Goal: Use online tool/utility: Utilize a website feature to perform a specific function

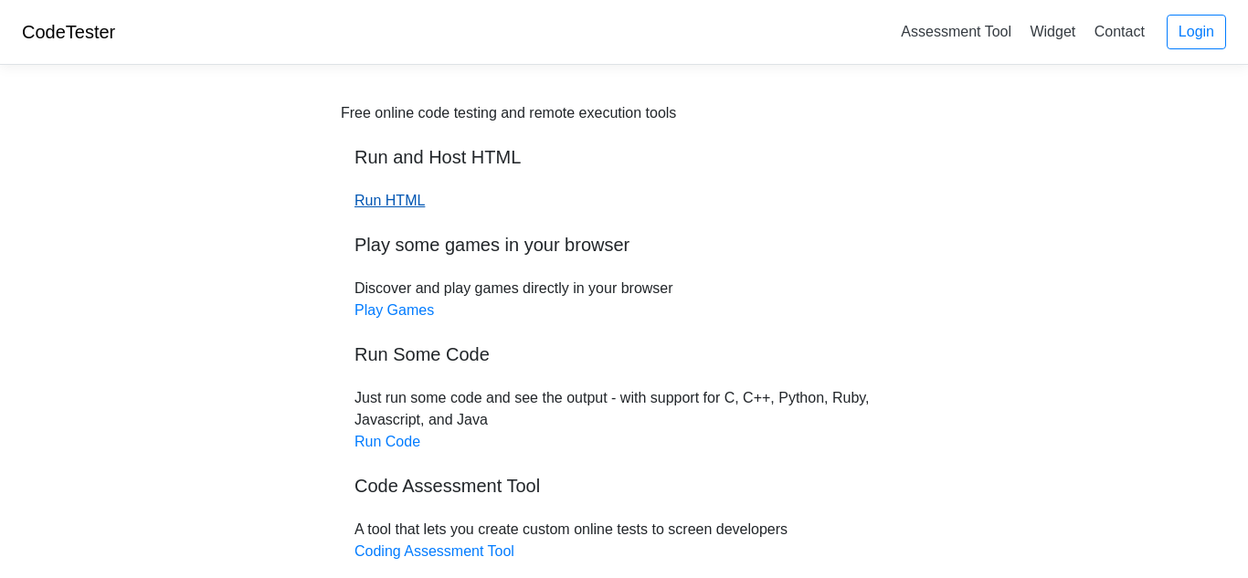
click at [402, 203] on link "Run HTML" at bounding box center [389, 201] width 70 height 16
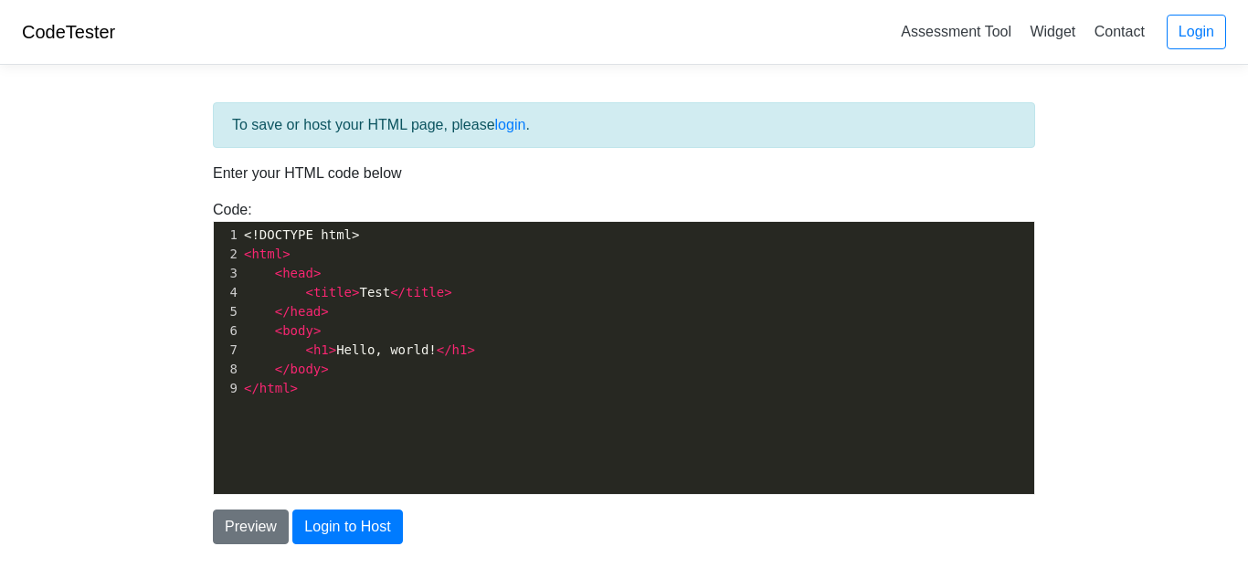
click at [413, 264] on pre "< head >" at bounding box center [637, 273] width 794 height 19
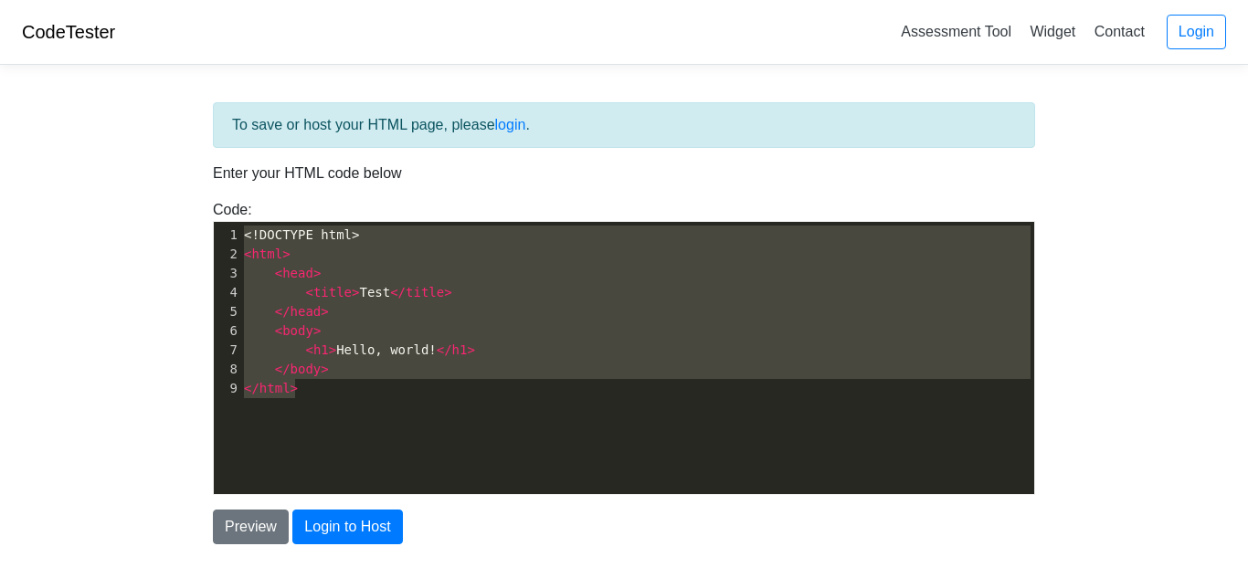
paste textarea "426.66"
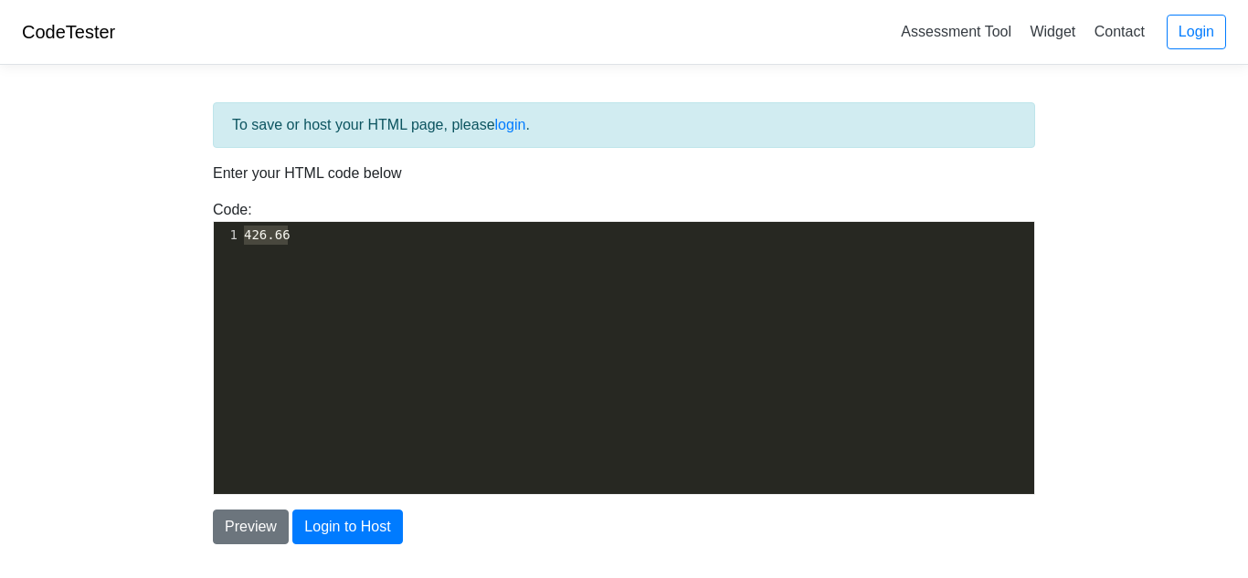
type textarea "v"
paste textarea
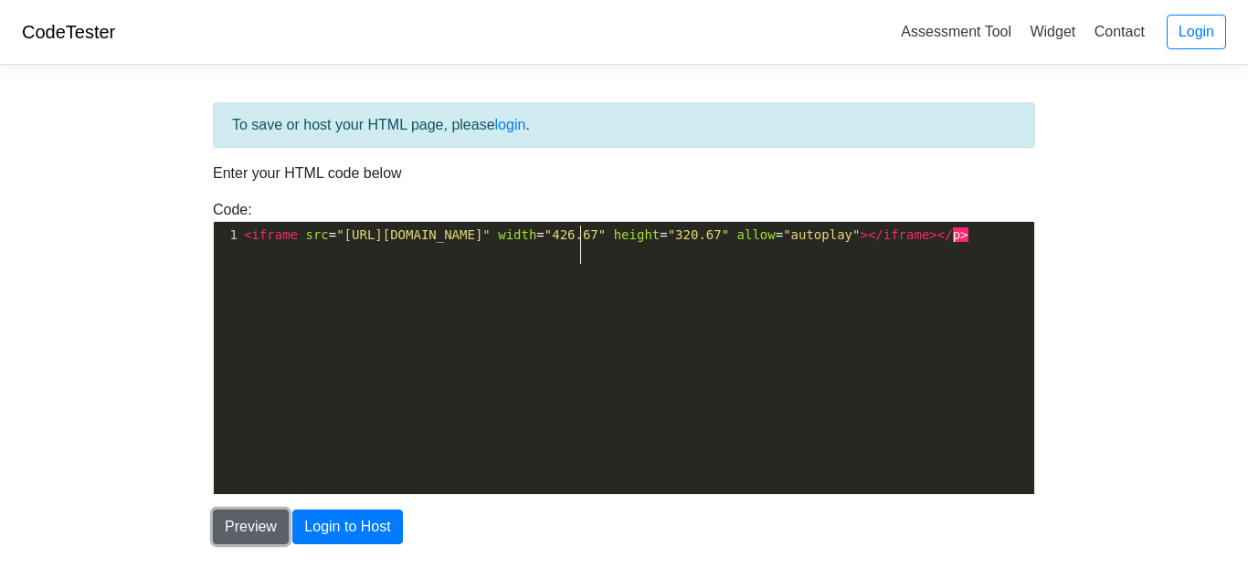
click at [253, 528] on button "Preview" at bounding box center [251, 527] width 76 height 35
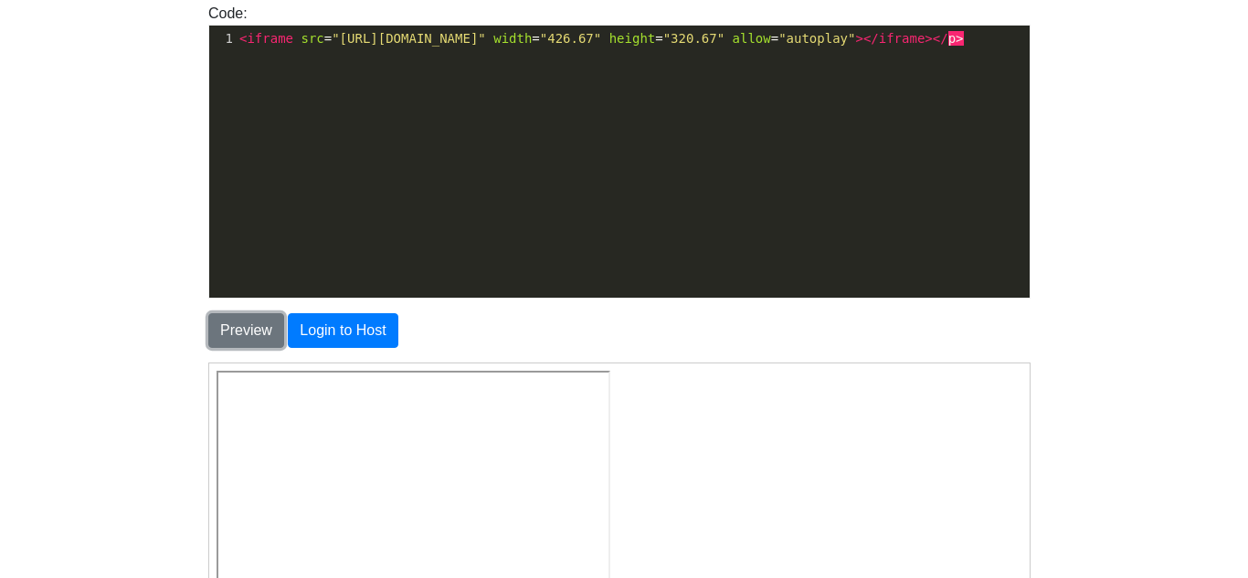
scroll to position [191, 5]
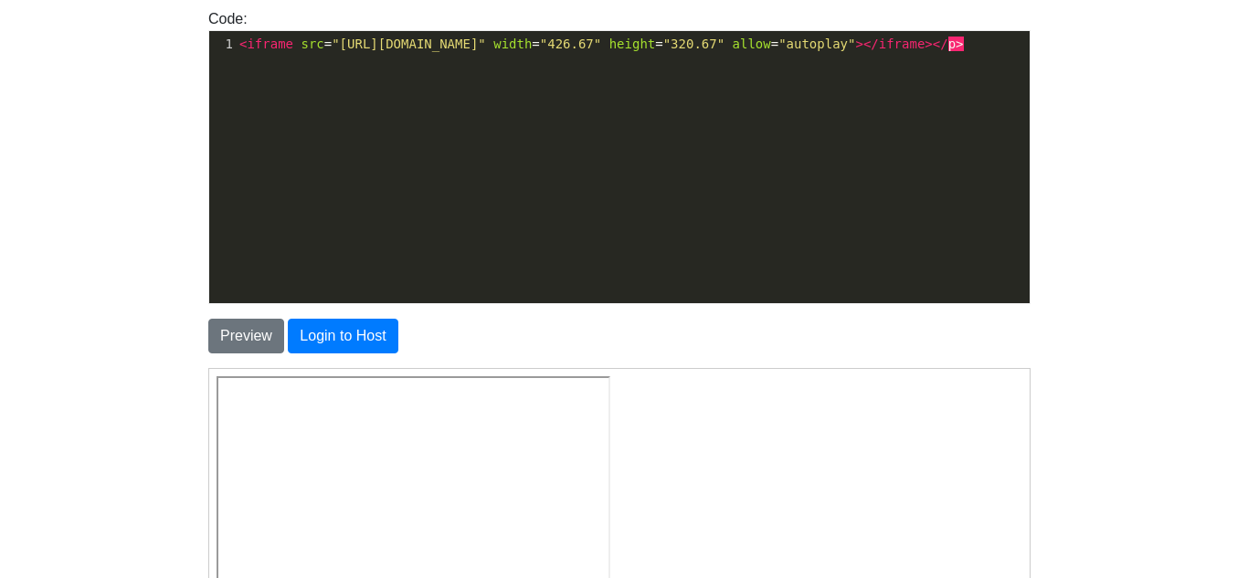
click at [676, 54] on pre "< iframe src = "https://drive.google.com/file/d/1L5zmNpT1EWxJfnr3pXcdbYucfmEkOu…" at bounding box center [633, 44] width 794 height 19
click at [673, 58] on div "​ x 1 < iframe src = "https://drive.google.com/file/d/1L5zmNpT1EWxJfnr3pXcdbYuc…" at bounding box center [633, 44] width 794 height 26
click at [245, 346] on button "Preview" at bounding box center [246, 336] width 76 height 35
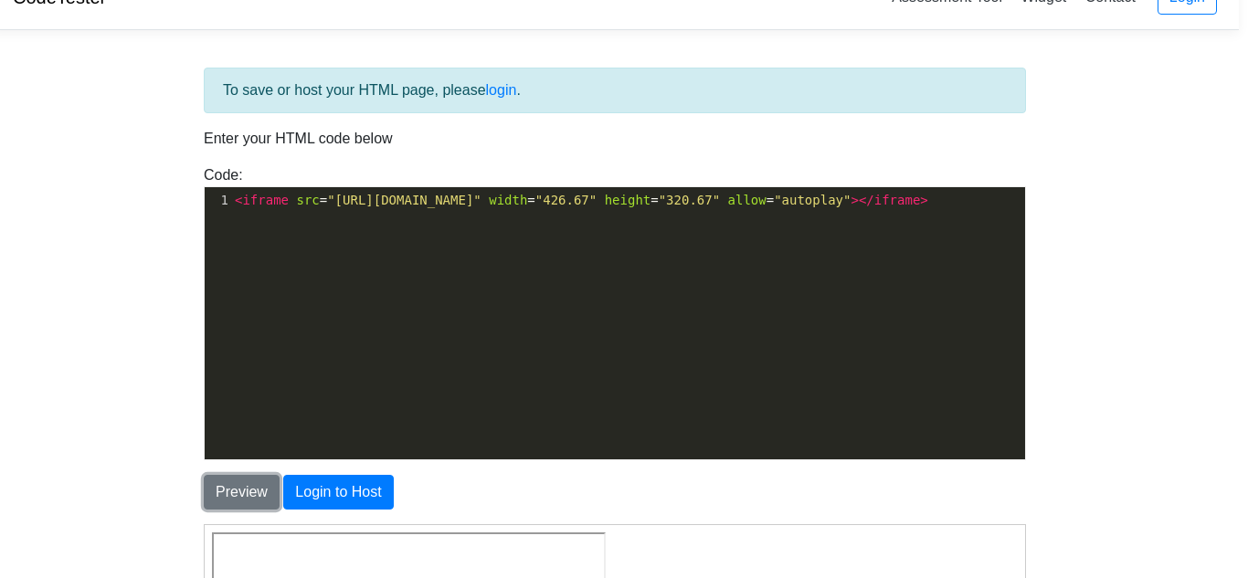
scroll to position [32, 11]
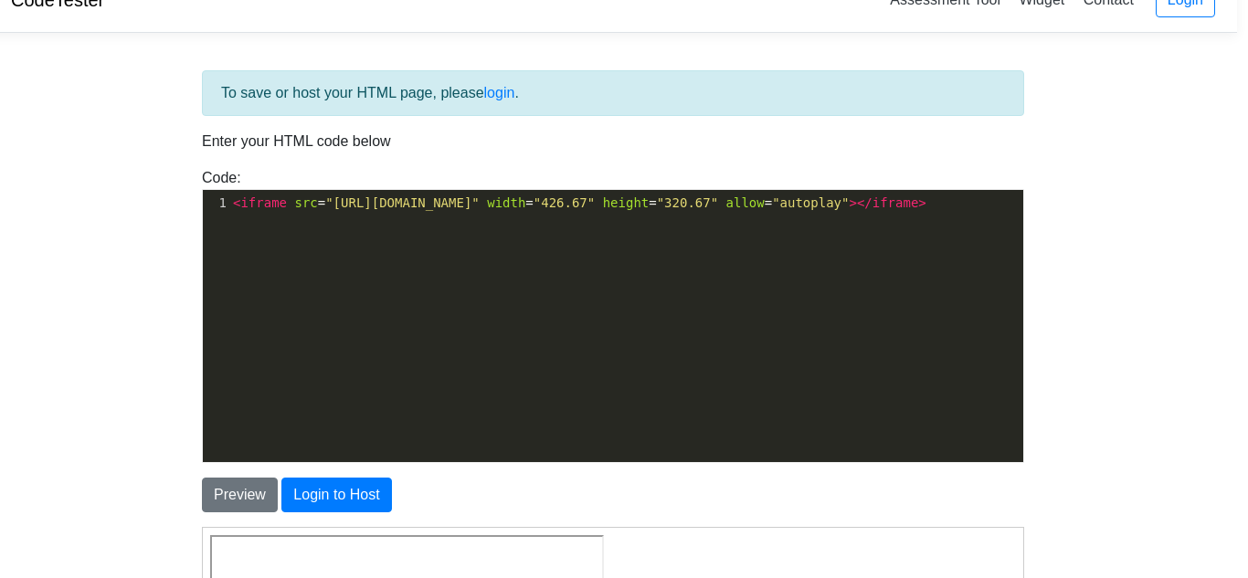
click at [772, 210] on span ""autoplay"" at bounding box center [810, 202] width 77 height 15
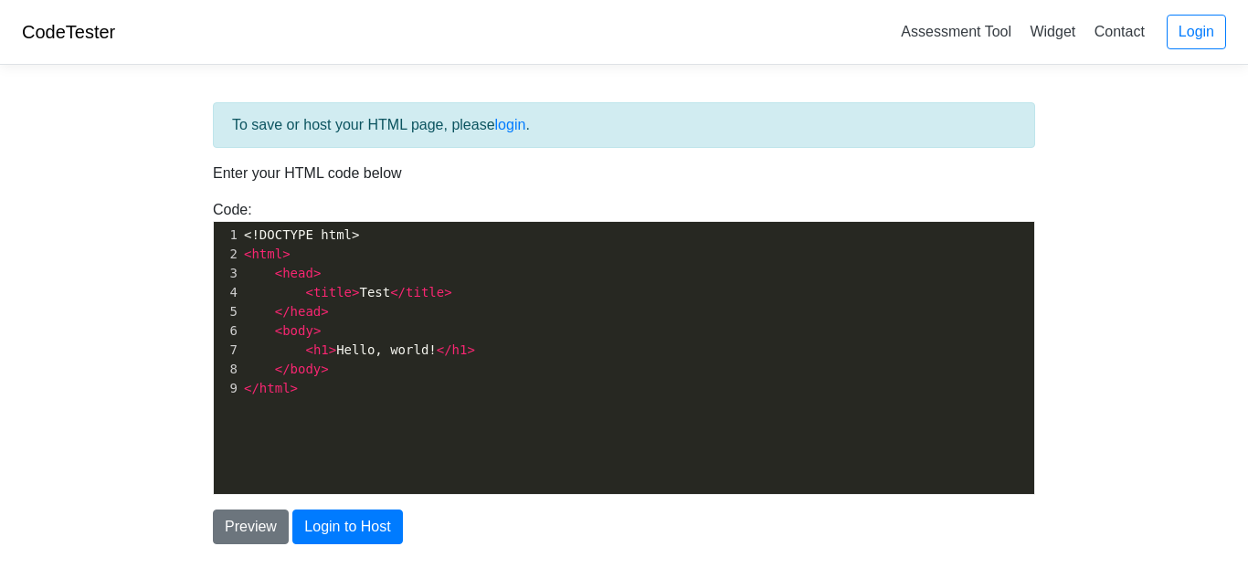
scroll to position [32, 0]
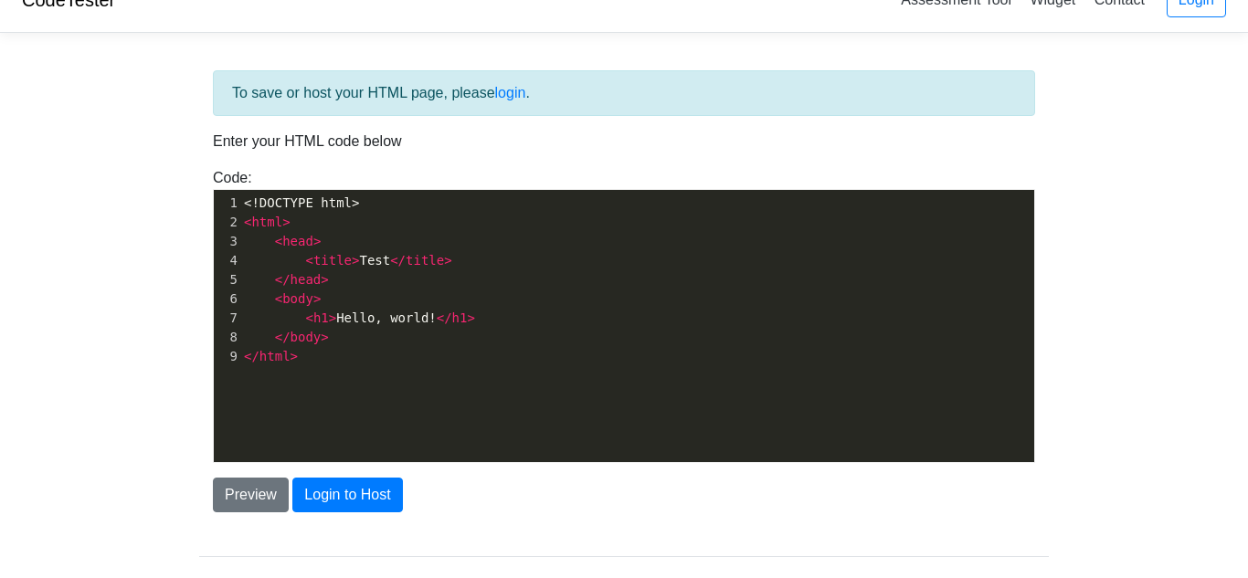
click at [382, 321] on span "< h1 > Hello, world! </ h1 >" at bounding box center [359, 318] width 231 height 15
type textarea "<!DOCTYPE html> <html> <head> <title>Test</title> </head> <body> <h1>Hello, wor…"
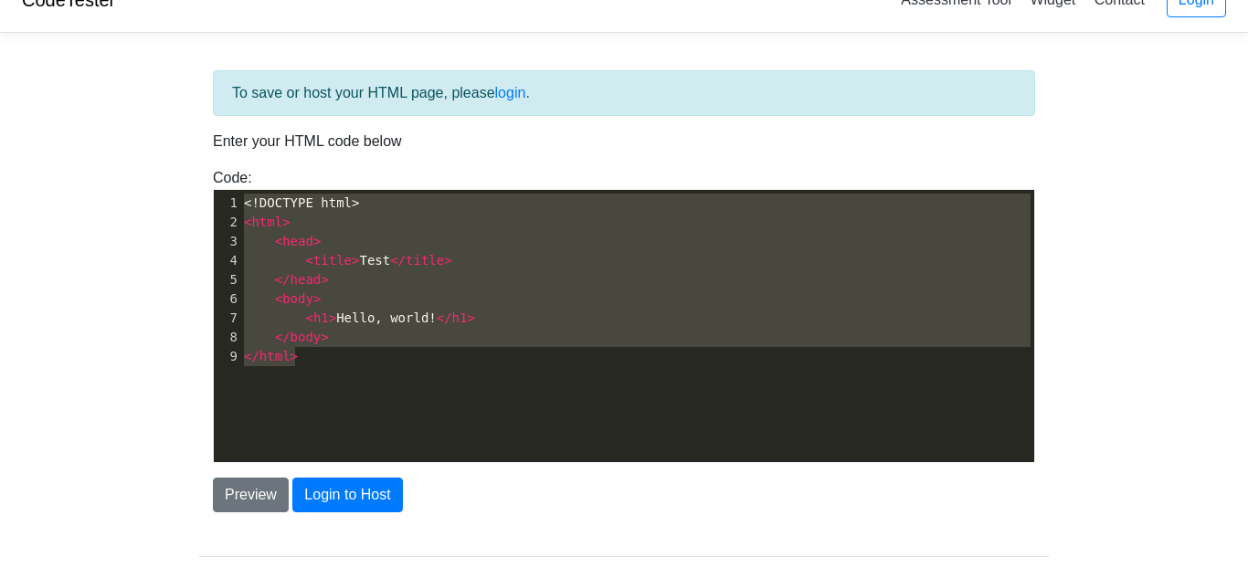
paste textarea
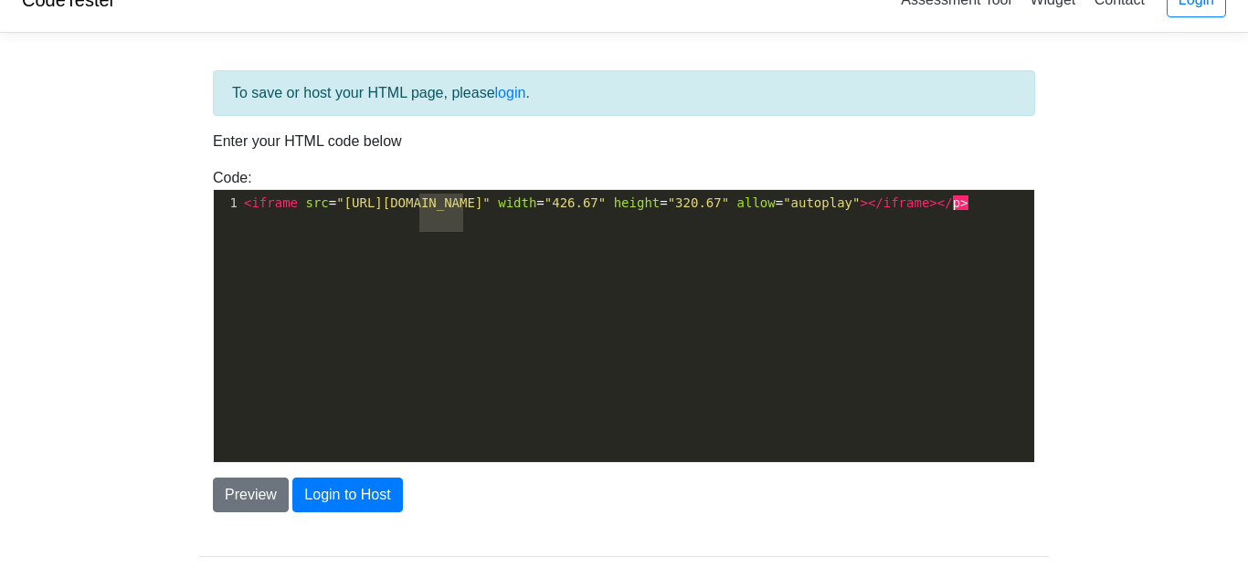
type textarea "ve.google.com/file/d/1L5zmNpT1EWxJfnr3pXcdbYucfmEkOu0v/preview" width="426.67" …"
drag, startPoint x: 416, startPoint y: 230, endPoint x: 466, endPoint y: 243, distance: 51.0
click at [466, 243] on div "x 1 < iframe src = "https://drive.google.com/file/d/1L5zmNpT1EWxJfnr3pXcdbYucfm…" at bounding box center [638, 340] width 848 height 300
type textarea "r"
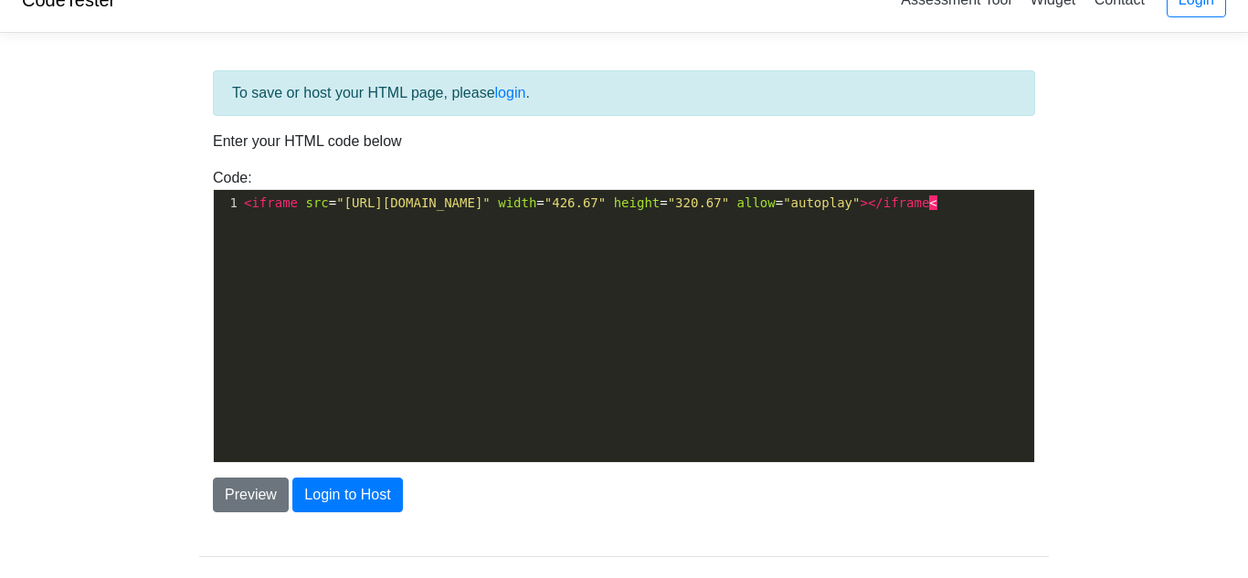
type textarea ">"
click at [250, 502] on button "Preview" at bounding box center [251, 495] width 76 height 35
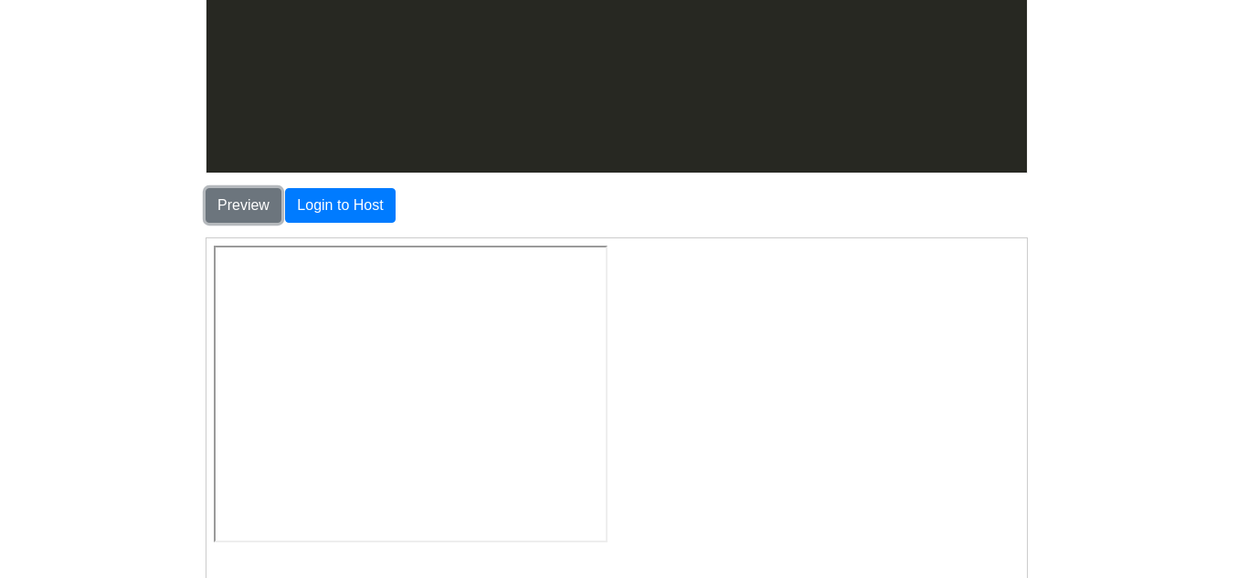
scroll to position [0, 7]
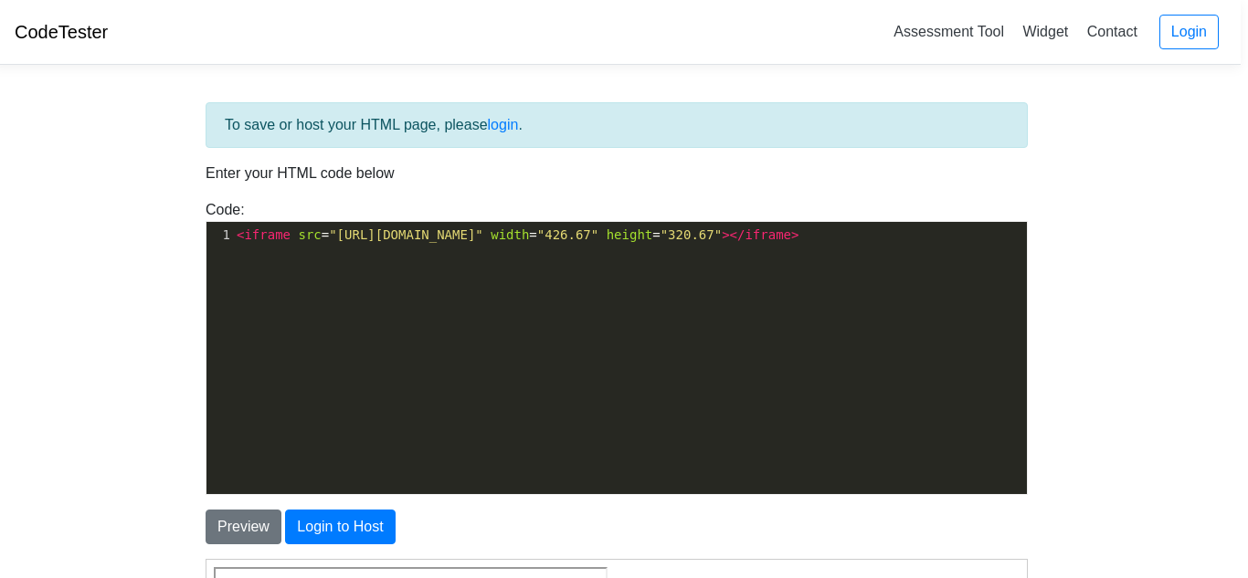
click at [483, 237] on span ""https://drive.google.com/file/d/1L5zmNpT1EWxJfnr3pXcdbYucfmEkOu0v/preview"" at bounding box center [406, 234] width 154 height 15
click at [248, 528] on button "Preview" at bounding box center [244, 527] width 76 height 35
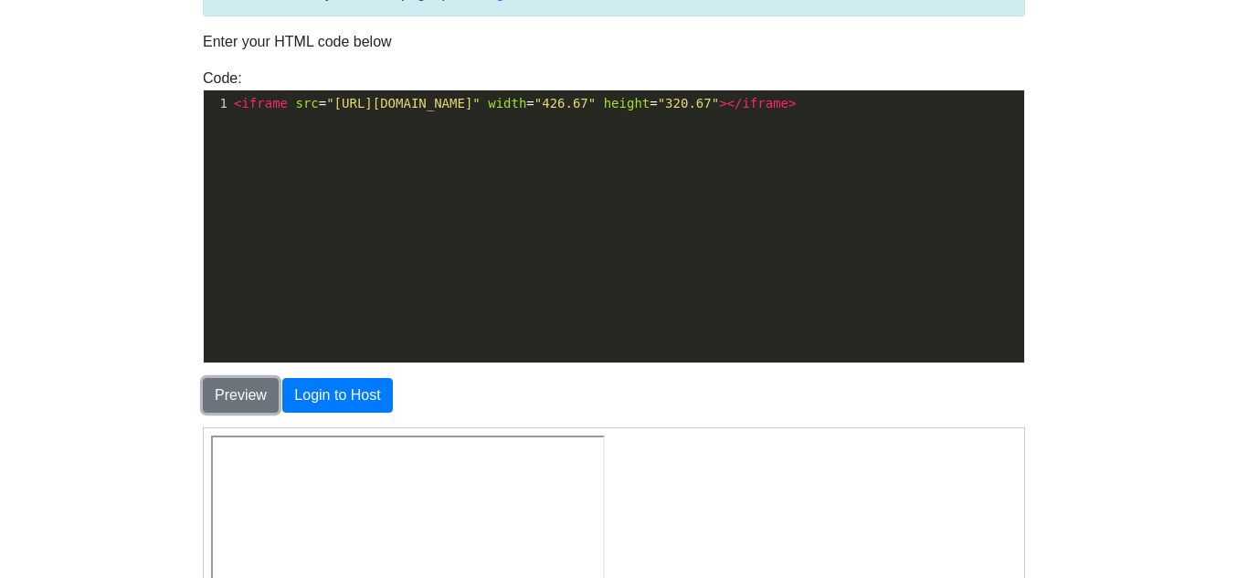
scroll to position [132, 11]
click at [480, 106] on span ""https://drive.google.com/file/d/1L5zmNpT1EWxJfnr3pXcdbYucfmEkOu0v/"" at bounding box center [402, 103] width 154 height 15
type textarea "print"
click at [249, 392] on button "Preview" at bounding box center [240, 395] width 76 height 35
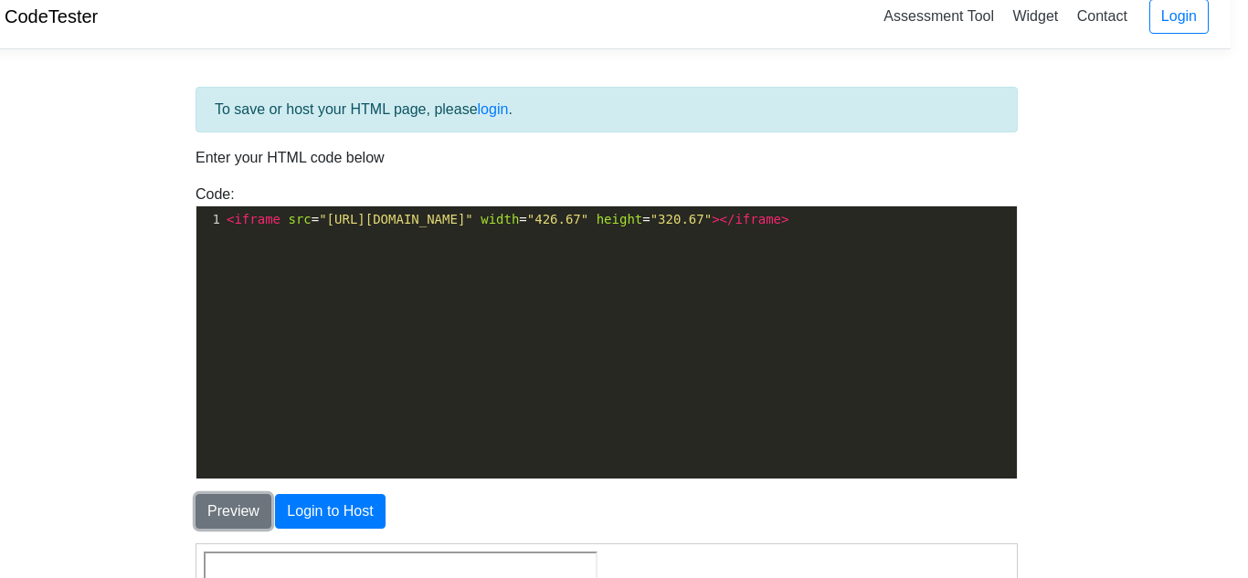
scroll to position [0, 17]
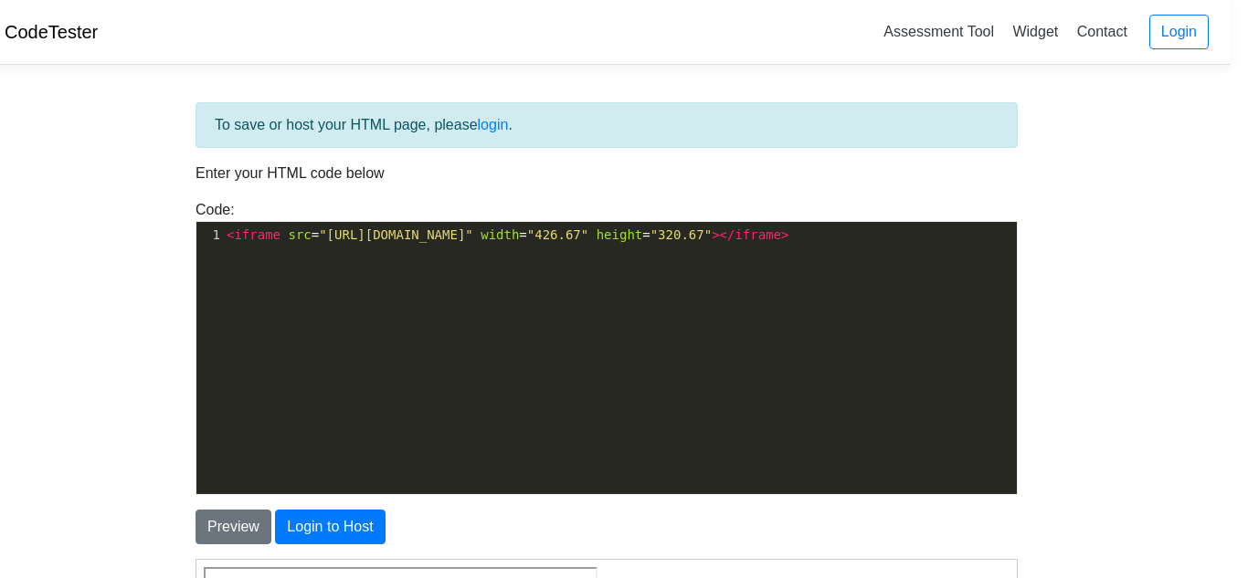
click at [837, 244] on pre "< iframe src = "https://drive.google.com/file/d/1L5zmNpT1EWxJfnr3pXcdbYucfmEkOu…" at bounding box center [620, 235] width 794 height 19
type textarea "review"
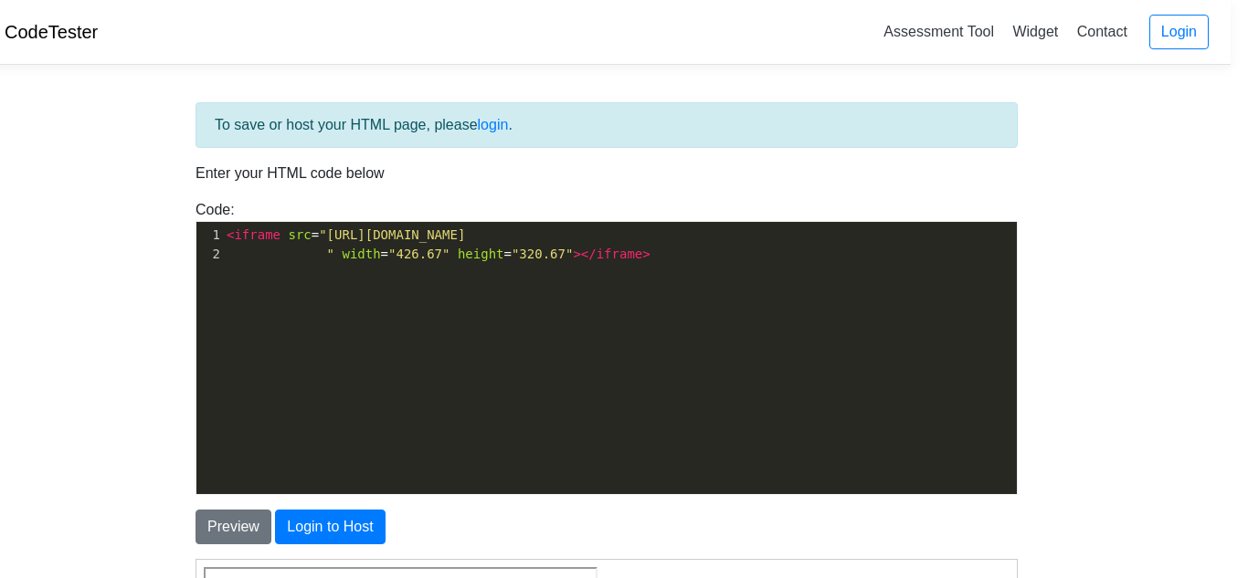
type textarea "]"
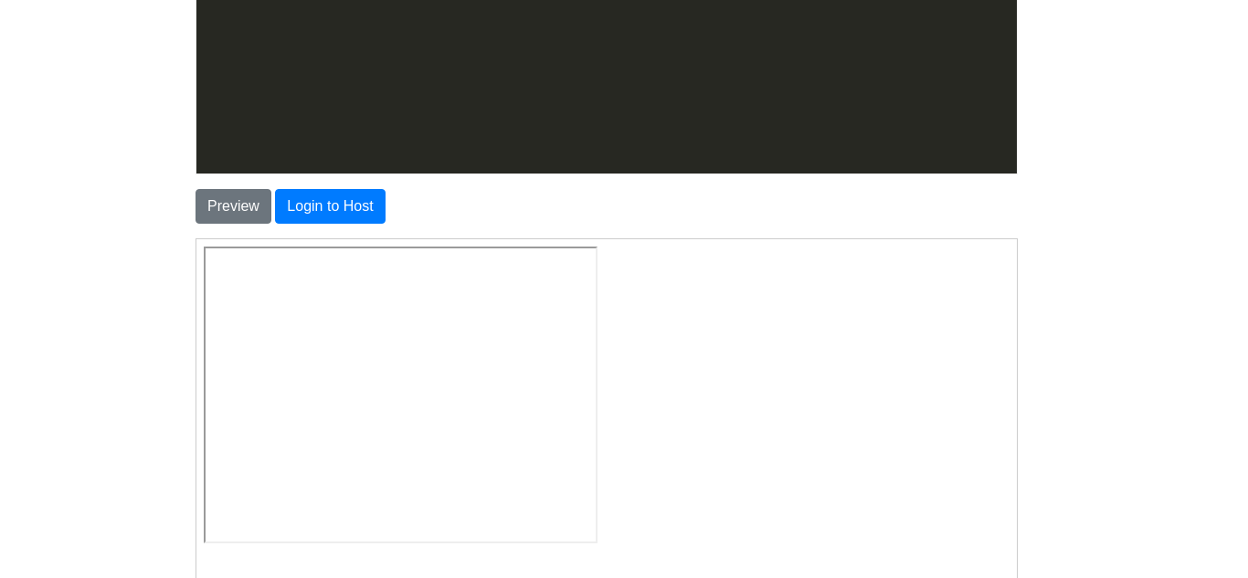
scroll to position [334, 17]
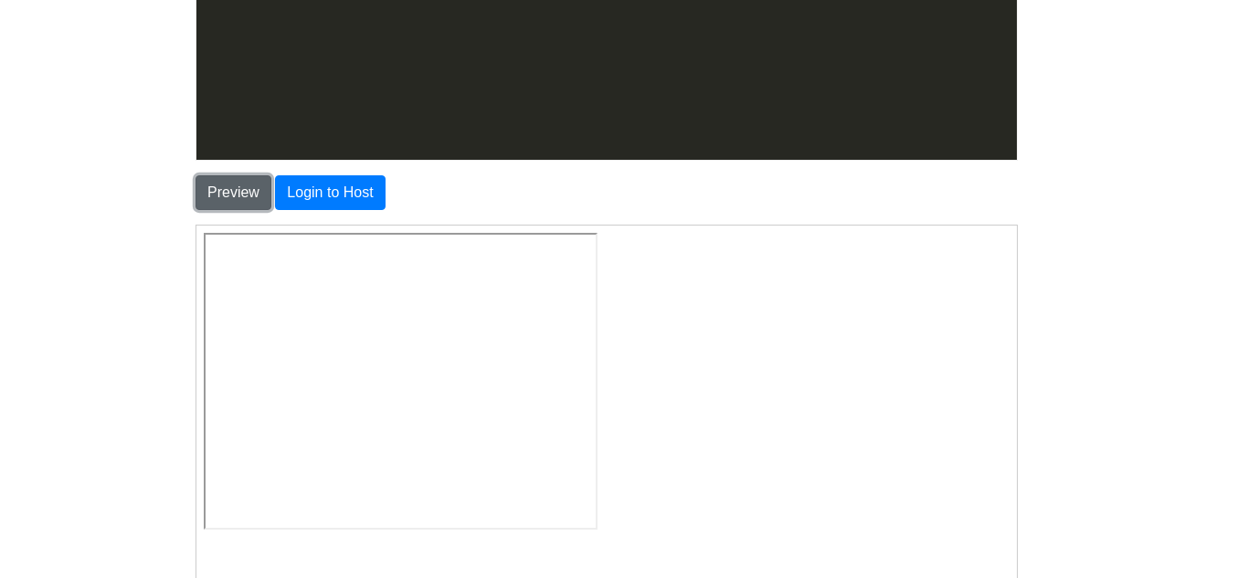
click at [245, 190] on button "Preview" at bounding box center [233, 192] width 76 height 35
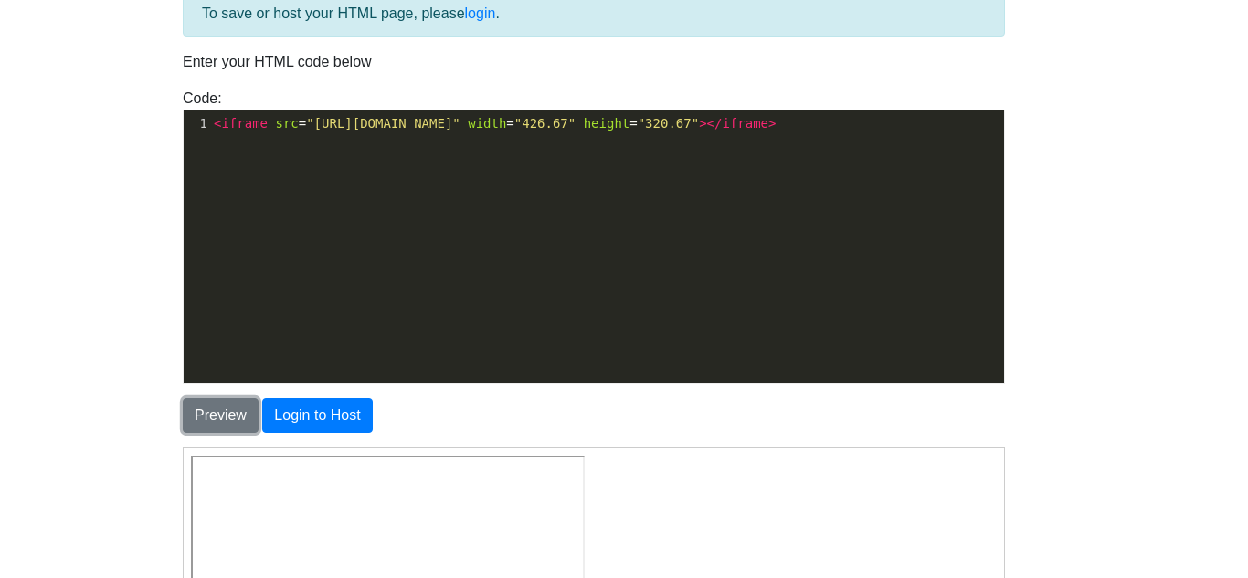
scroll to position [79, 31]
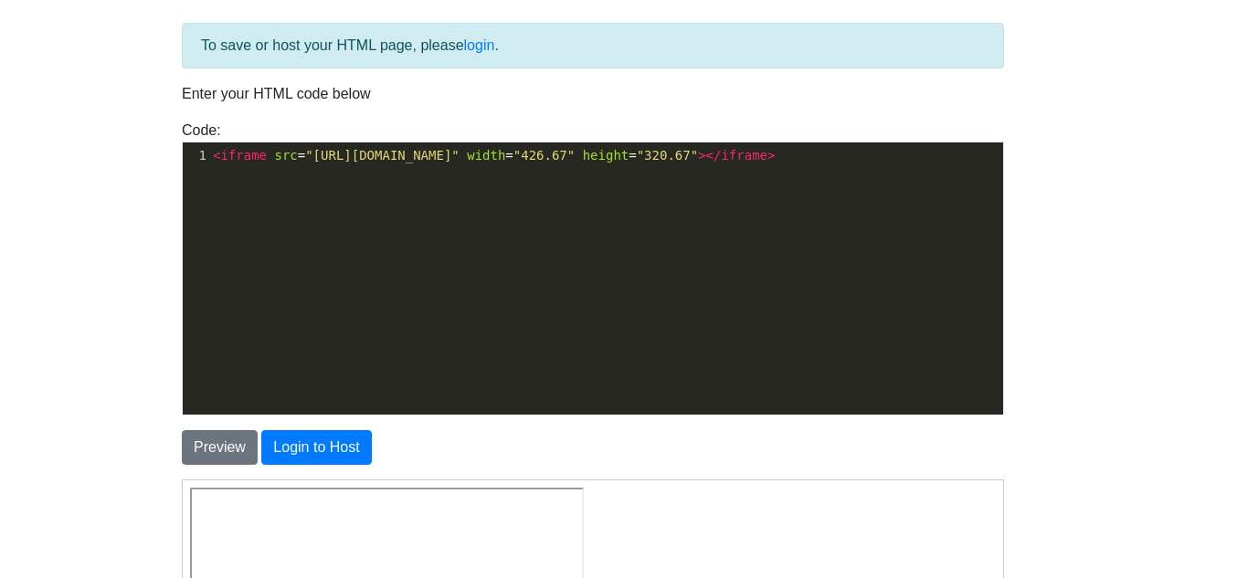
click at [459, 154] on span ""https://drive.google.com/file/d/1L5zmNpT1EWxJfnr3pXcdbYucfmEkOu0v/preview"" at bounding box center [382, 155] width 154 height 15
type textarea "1"
click at [206, 445] on button "Preview" at bounding box center [220, 447] width 76 height 35
click at [796, 163] on pre "< iframe src = "https://drive.google.com/file/d/1L5zmNpT1EWxJfnr3pXcdbYucfmEkOu…" at bounding box center [606, 155] width 794 height 19
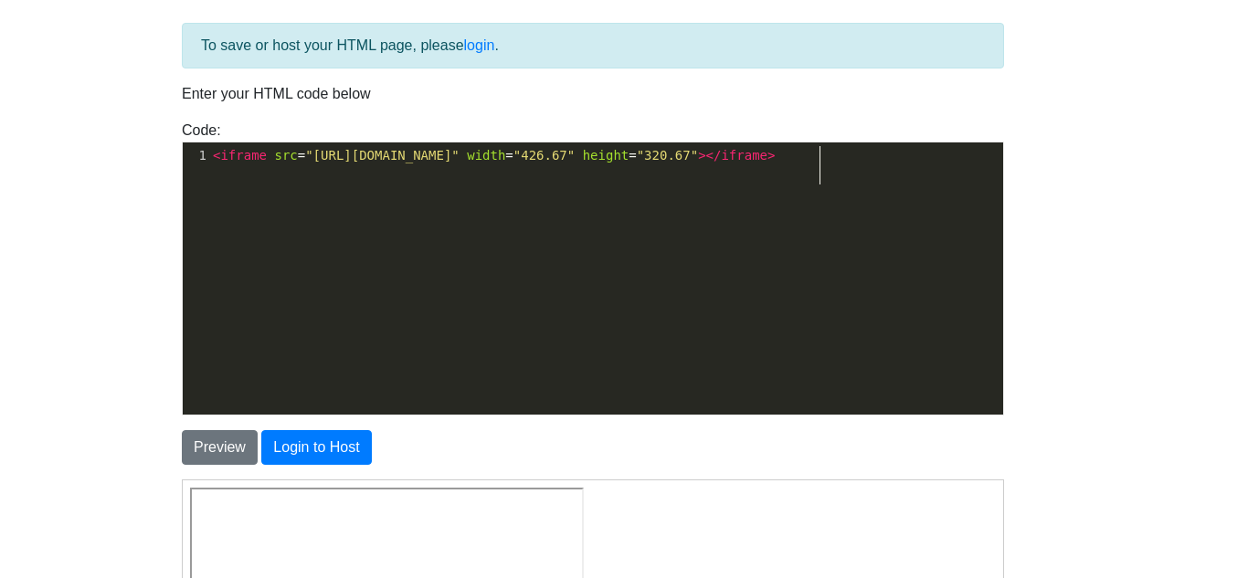
scroll to position [6, 28]
type textarea "play"
click at [237, 447] on button "Preview" at bounding box center [220, 447] width 76 height 35
click at [825, 165] on pre "< iframe src = "https://drive.google.com/file/d/1L5zmNpT1EWxJfnr3pXcdbYucfmEkOu…" at bounding box center [606, 155] width 794 height 19
type textarea "open"
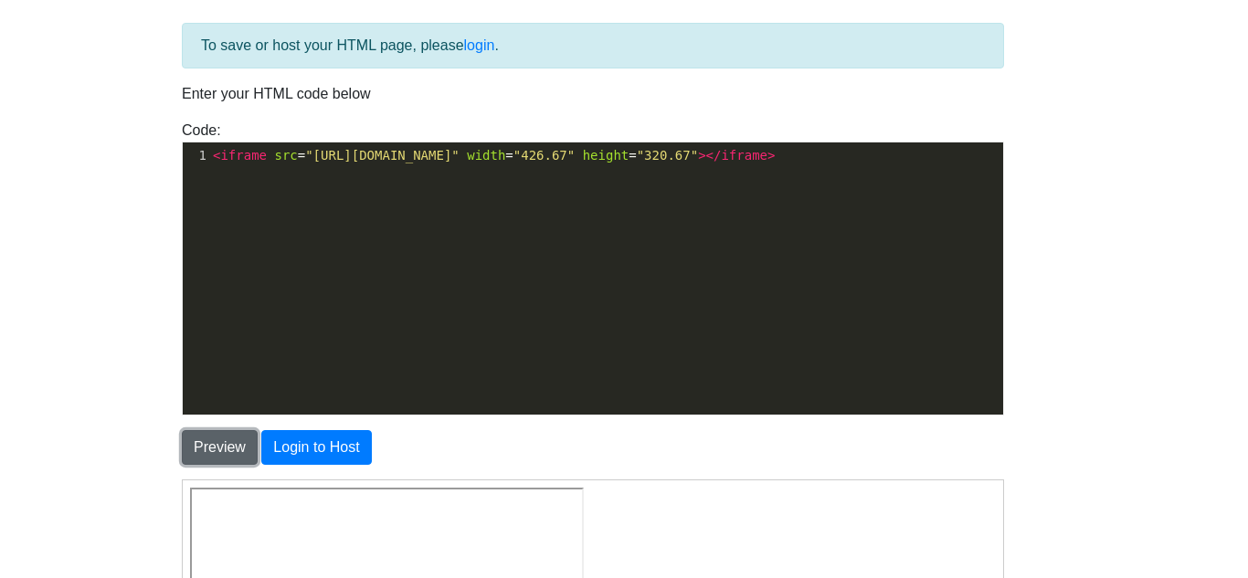
click at [212, 443] on button "Preview" at bounding box center [220, 447] width 76 height 35
click at [820, 169] on div "x 1 < iframe src = "https://drive.google.com/file/d/1L5zmNpT1EWxJfnr3pXcdbYucfm…" at bounding box center [606, 155] width 794 height 26
click at [243, 448] on button "Preview" at bounding box center [220, 447] width 76 height 35
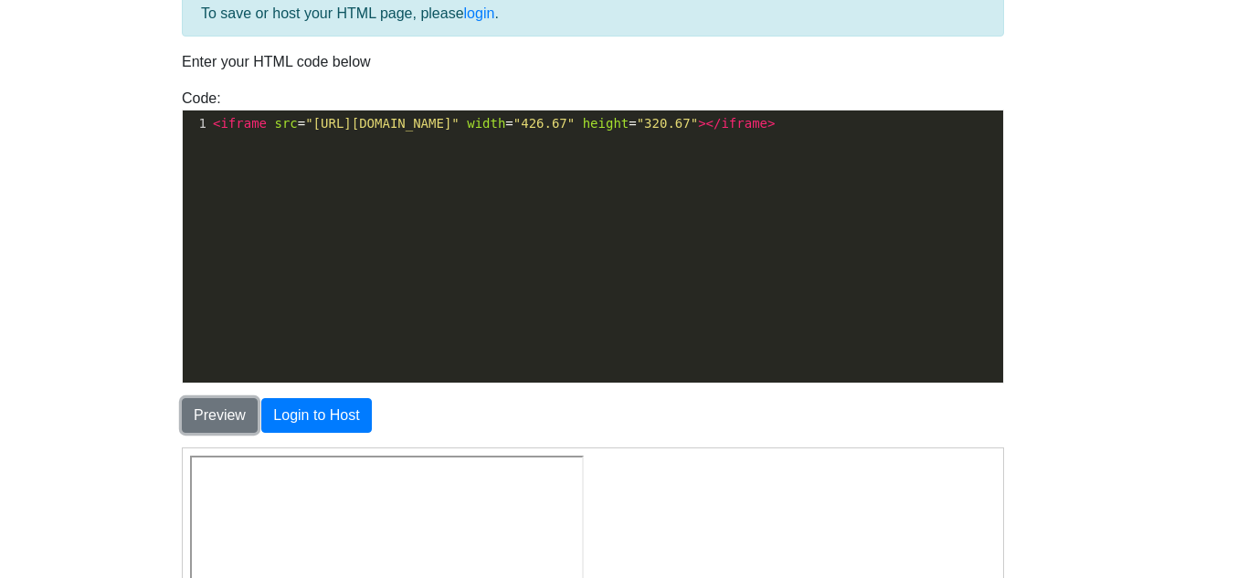
scroll to position [0, 31]
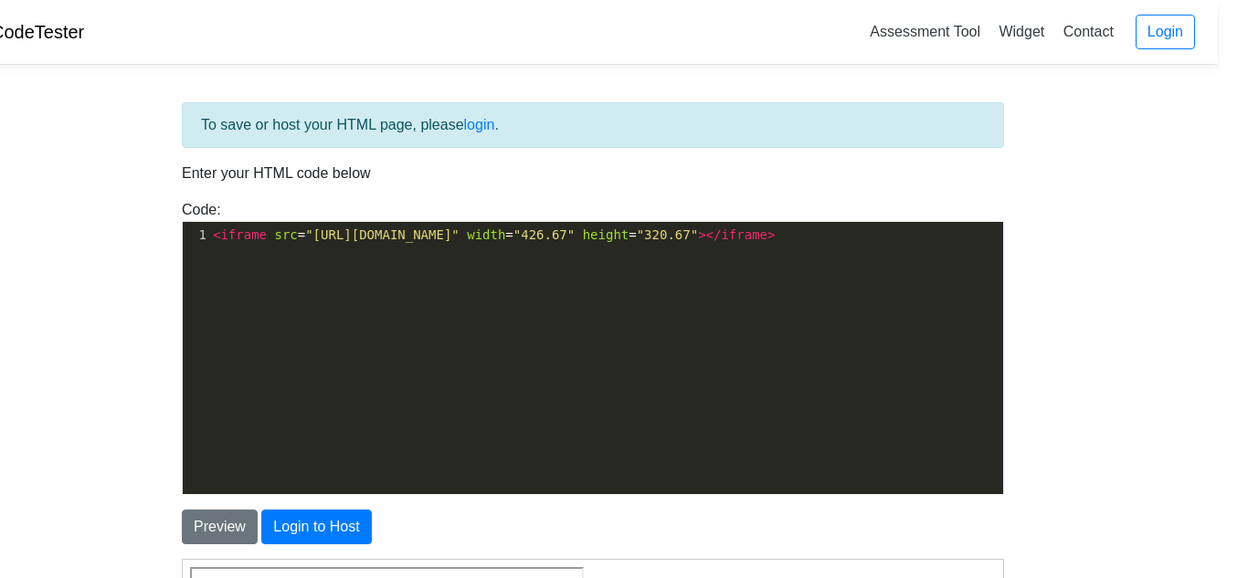
click at [790, 245] on pre "< iframe src = "https://drive.google.com/file/d/1L5zmNpT1EWxJfnr3pXcdbYucfmEkOu…" at bounding box center [606, 235] width 794 height 19
type textarea "show"
click at [207, 534] on button "Preview" at bounding box center [220, 527] width 76 height 35
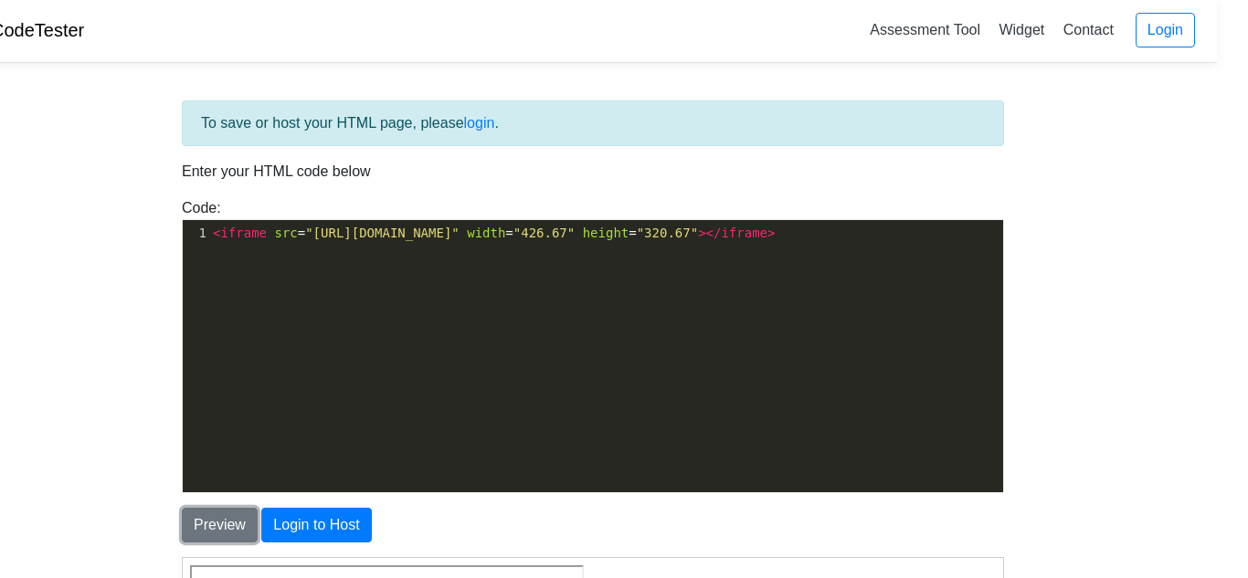
scroll to position [4, 31]
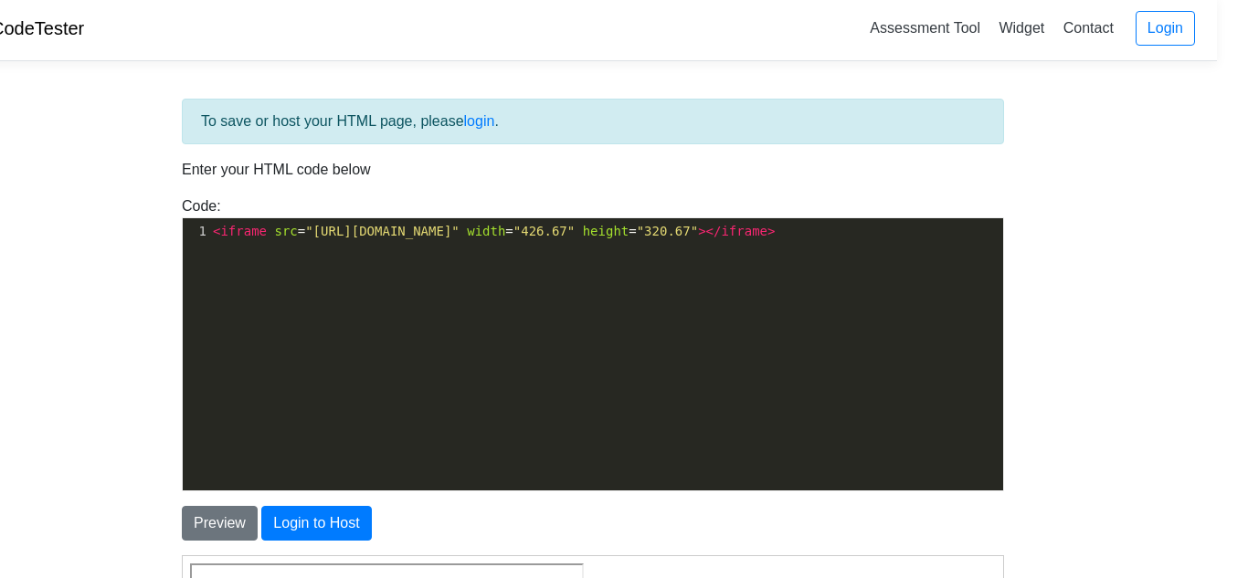
click at [822, 241] on pre "< iframe src = "https://drive.google.com/file/d/1L5zmNpT1EWxJfnr3pXcdbYucfmEkOu…" at bounding box center [606, 231] width 794 height 19
type textarea "view"
click at [234, 508] on button "Preview" at bounding box center [220, 523] width 76 height 35
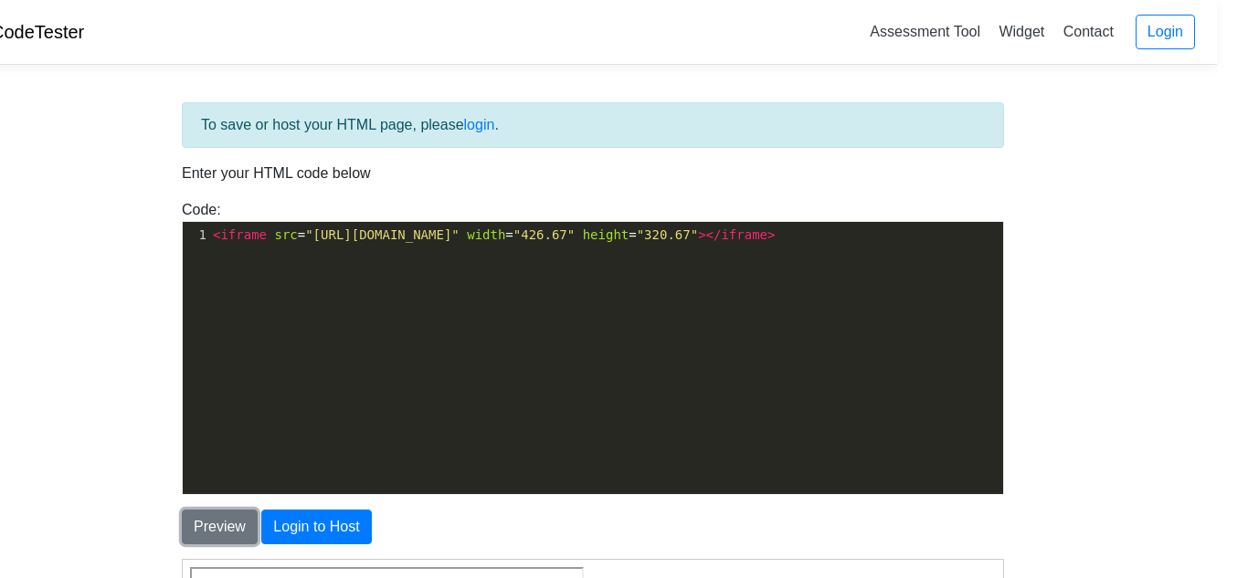
scroll to position [4, 31]
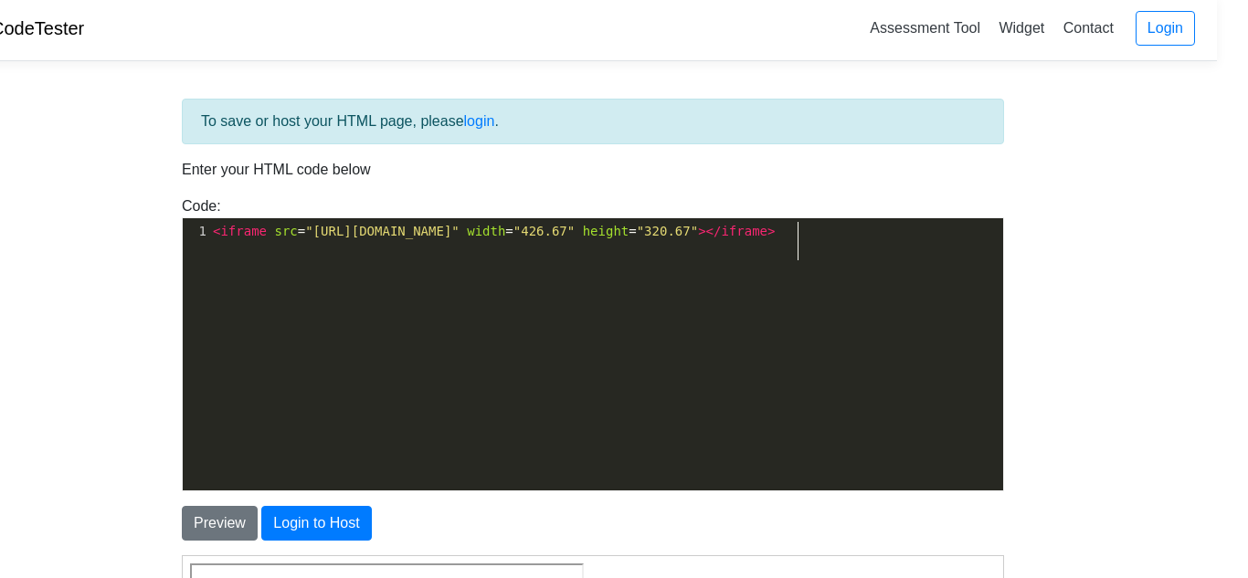
click at [796, 241] on pre "< iframe src = "https://drive.google.com/file/d/1L5zmNpT1EWxJfnr3pXcdbYucfmEkOu…" at bounding box center [606, 231] width 794 height 19
type textarea "pre"
click at [214, 519] on button "Preview" at bounding box center [220, 523] width 76 height 35
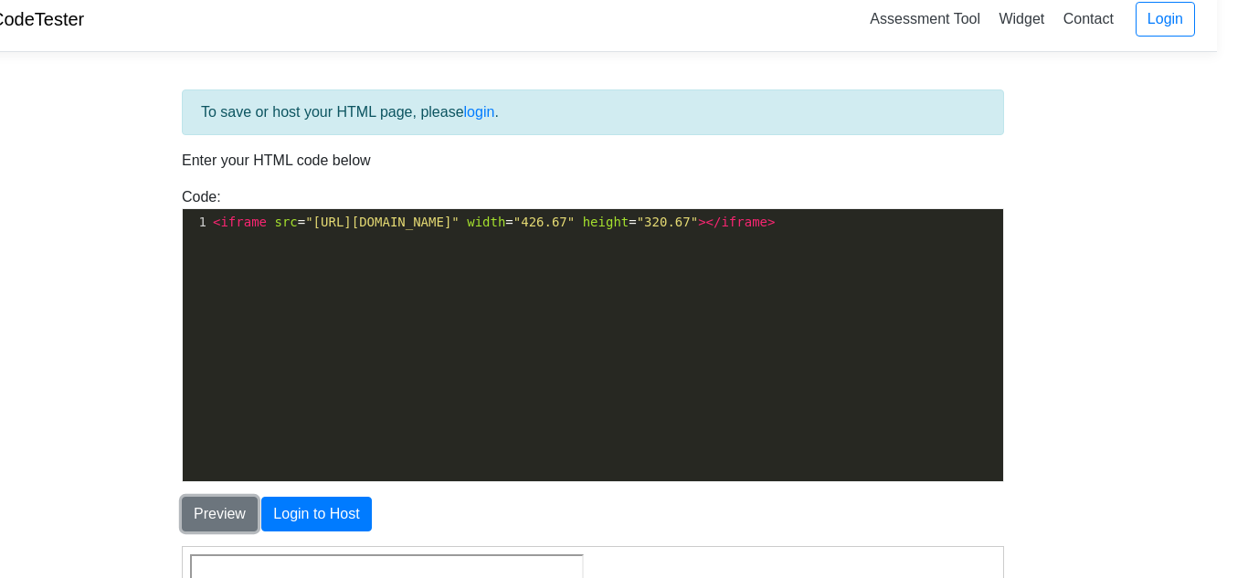
scroll to position [5, 31]
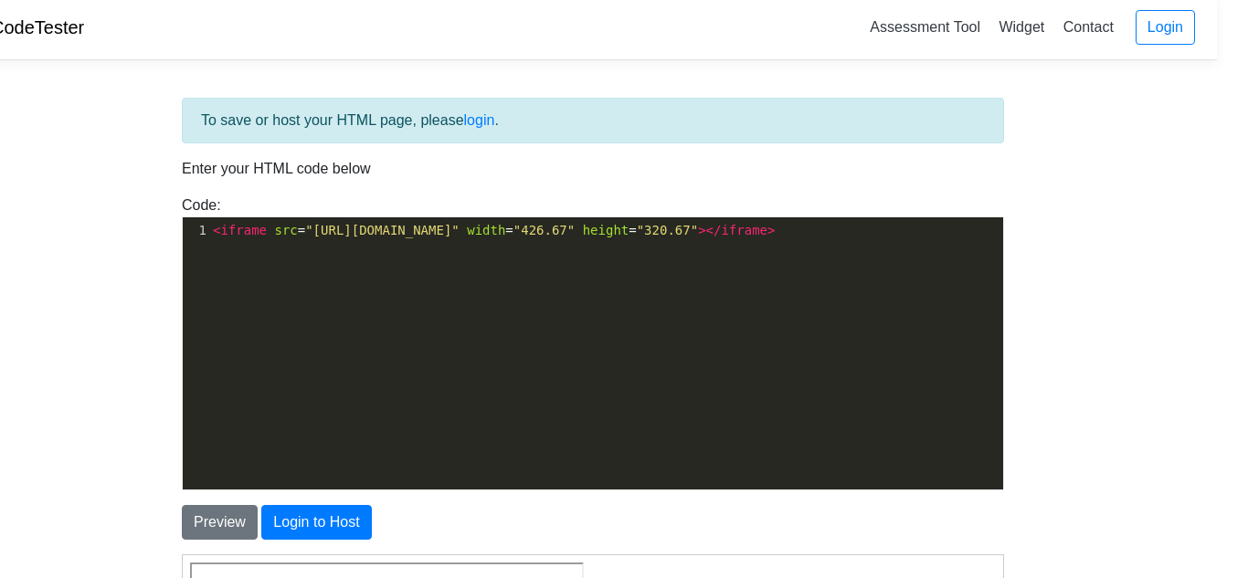
click at [575, 240] on pre "< iframe src = "https://drive.google.com/file/d/1L5zmNpT1EWxJfnr3pXcdbYucfmEkOu…" at bounding box center [606, 230] width 794 height 19
type textarea "<iframe src="https://drive.google.com/file/d/1L5zmNpT1EWxJfnr3pXcdbYucfmEkOu0v/…"
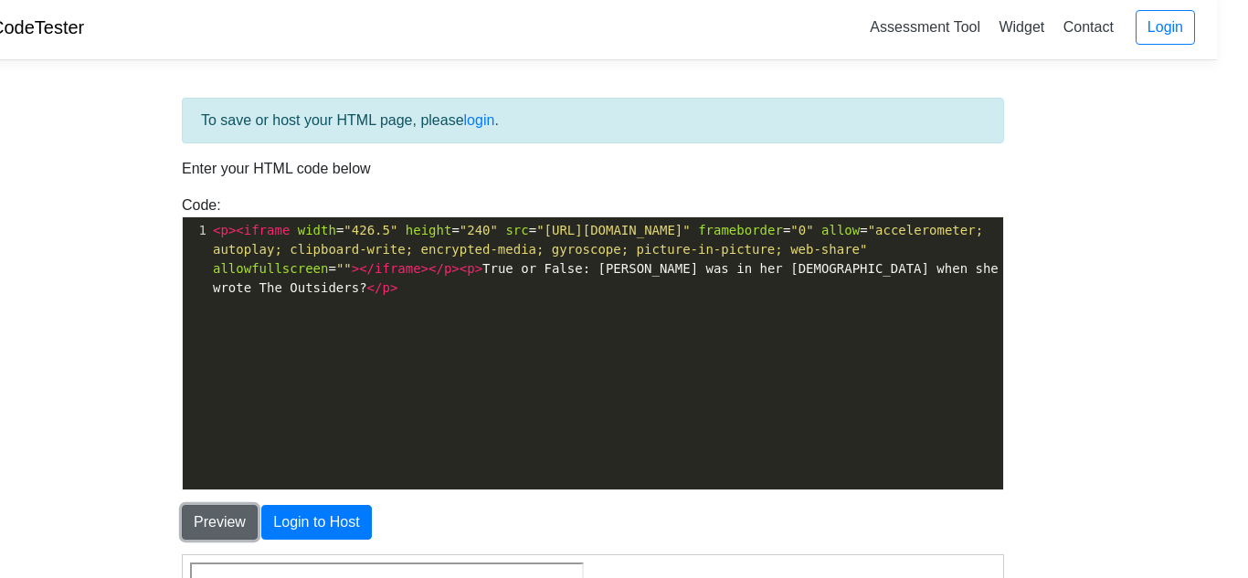
click at [217, 535] on button "Preview" at bounding box center [220, 522] width 76 height 35
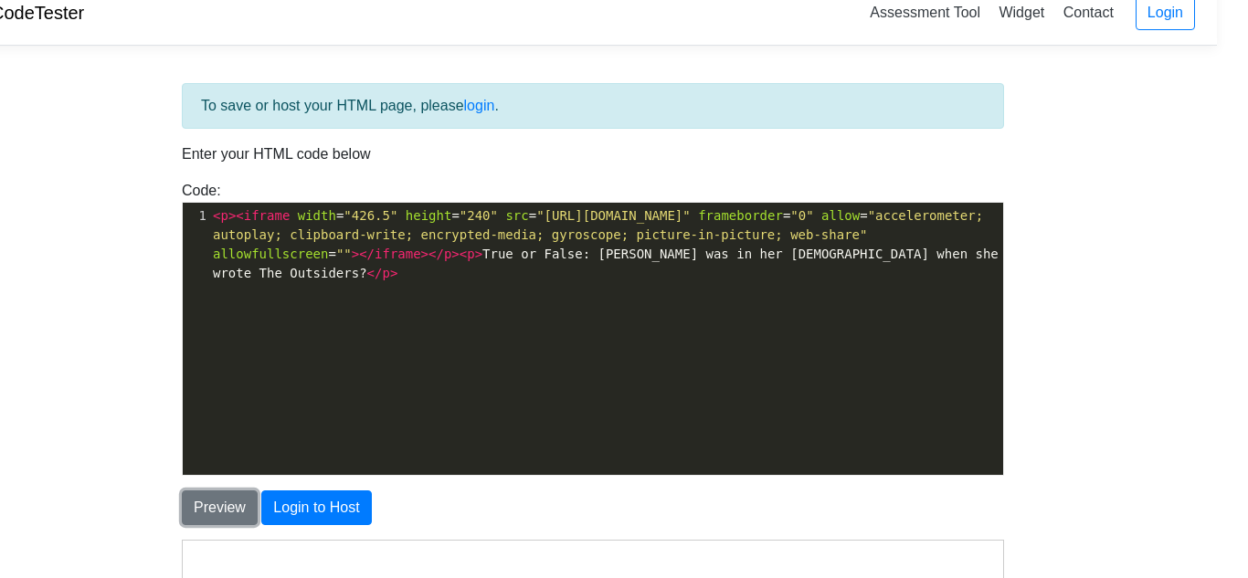
scroll to position [0, 31]
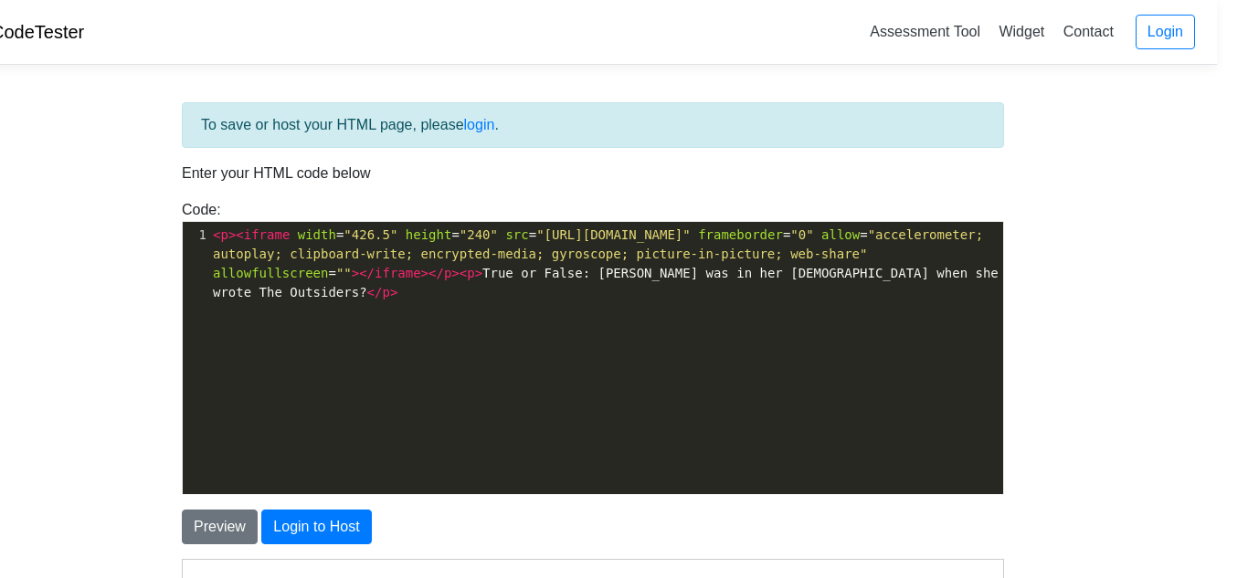
click at [690, 233] on span ""[URL][DOMAIN_NAME]"" at bounding box center [613, 234] width 154 height 15
click at [690, 229] on span ""[URL][DOMAIN_NAME]"" at bounding box center [613, 234] width 154 height 15
type textarea "<"
click at [235, 523] on button "Preview" at bounding box center [220, 527] width 76 height 35
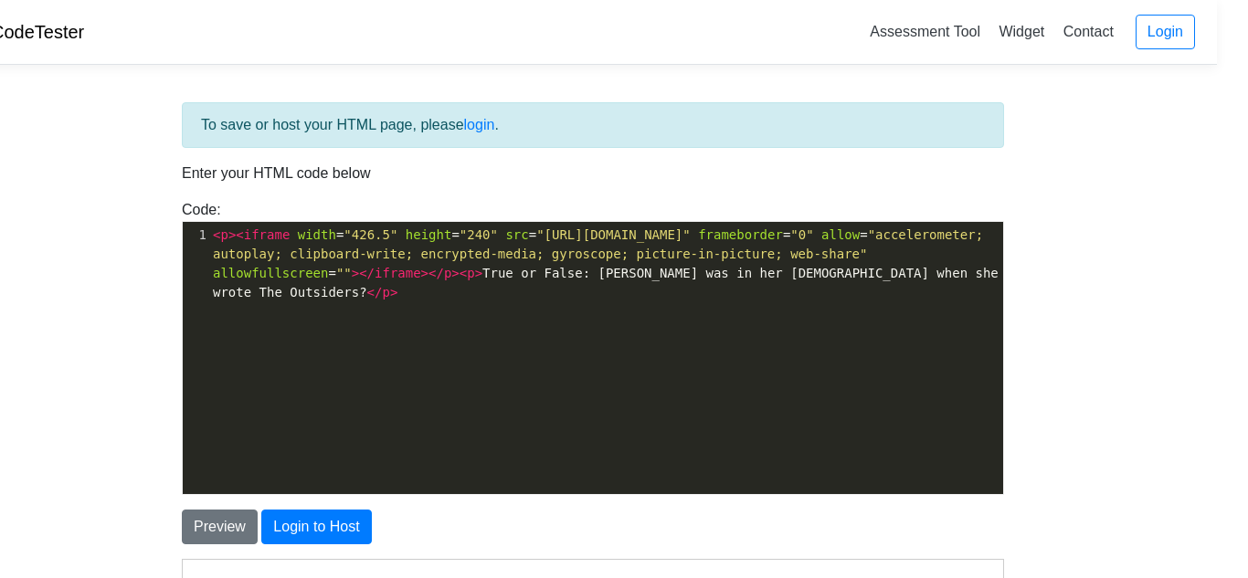
scroll to position [3, 31]
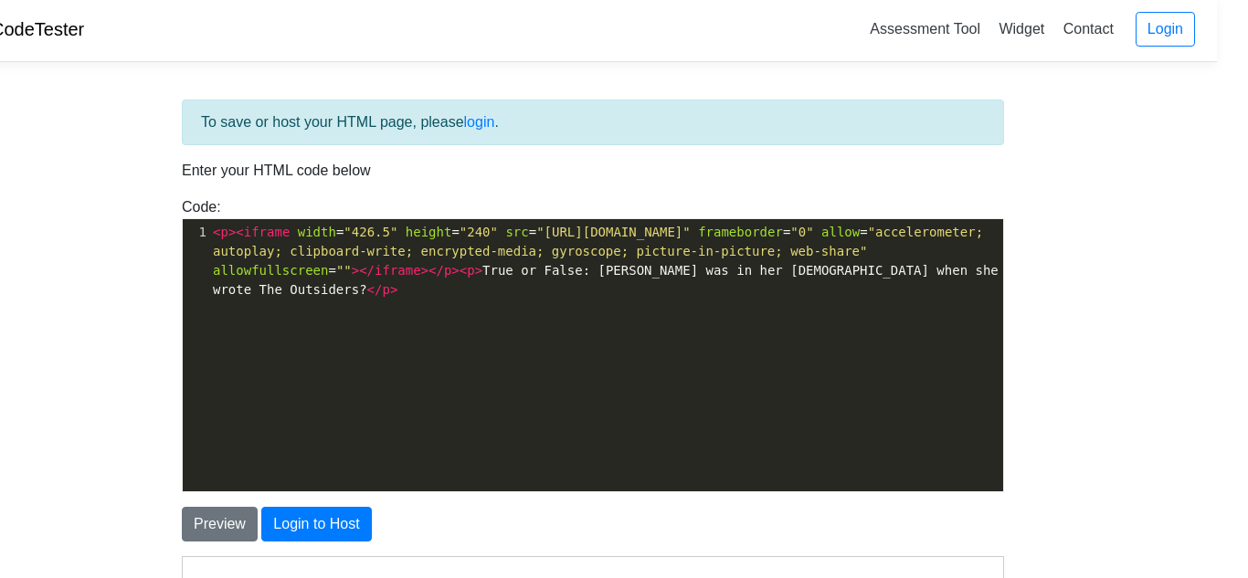
click at [690, 235] on span ""[URL][DOMAIN_NAME]"" at bounding box center [613, 232] width 154 height 15
click at [690, 231] on span ""[URL][DOMAIN_NAME]"" at bounding box center [613, 232] width 154 height 15
click at [690, 227] on span ""[URL][DOMAIN_NAME]"" at bounding box center [613, 232] width 154 height 15
click at [690, 228] on span ""[URL][DOMAIN_NAME]"" at bounding box center [613, 232] width 154 height 15
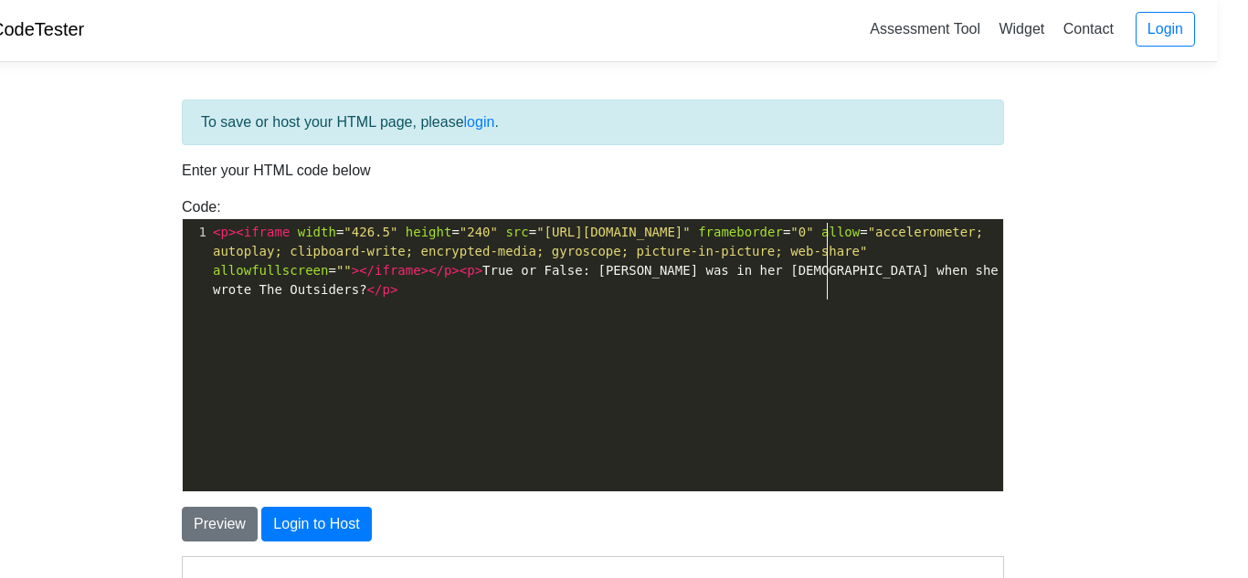
click at [690, 228] on span ""[URL][DOMAIN_NAME]"" at bounding box center [613, 232] width 154 height 15
type textarea "<p><iframe width="426.5" height="240" src="https://www.youtube.com/embed/cv14hw…"
click at [690, 228] on span ""[URL][DOMAIN_NAME]"" at bounding box center [613, 232] width 154 height 15
click at [690, 230] on span ""[URL][DOMAIN_NAME]"" at bounding box center [613, 232] width 154 height 15
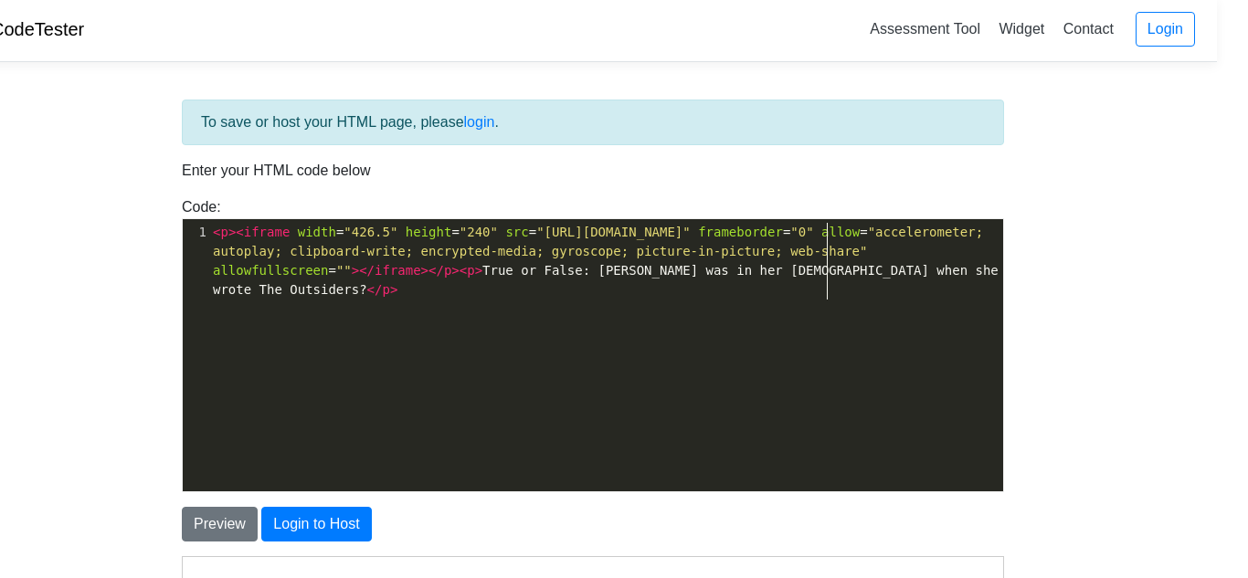
scroll to position [6, 6]
type textarea "&"
click at [245, 515] on button "Preview" at bounding box center [220, 524] width 76 height 35
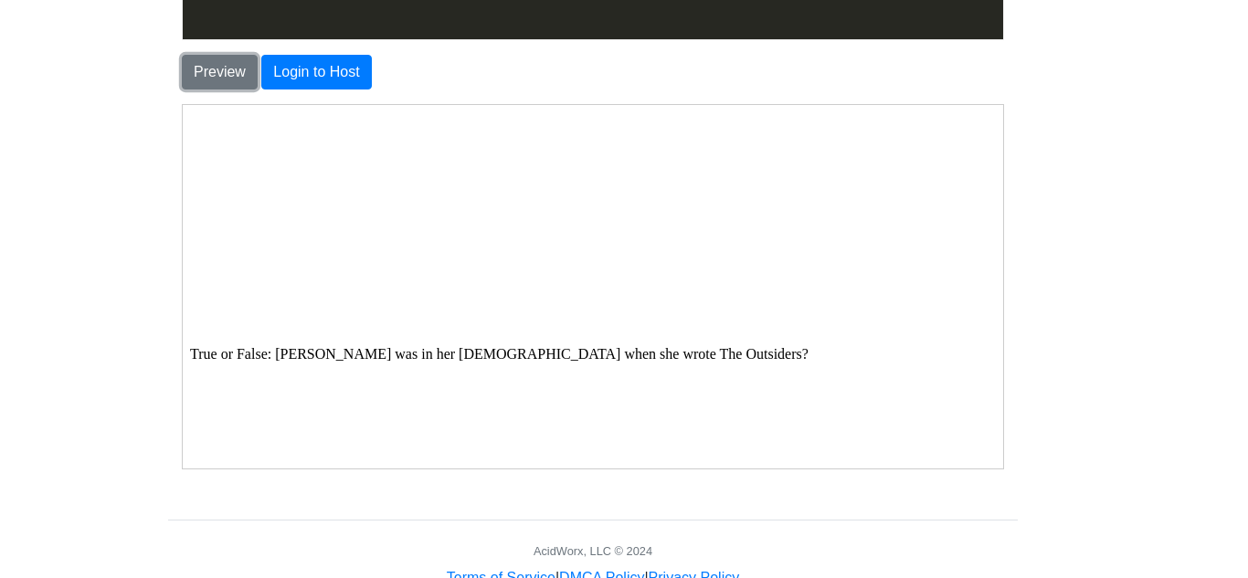
scroll to position [469, 31]
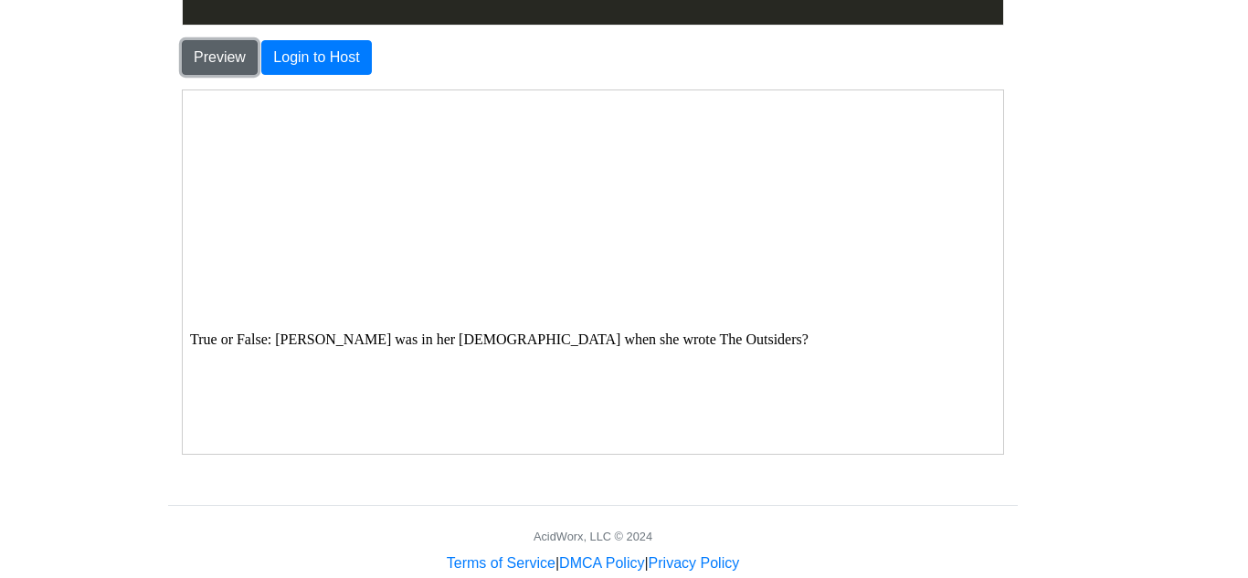
click at [235, 49] on button "Preview" at bounding box center [220, 57] width 76 height 35
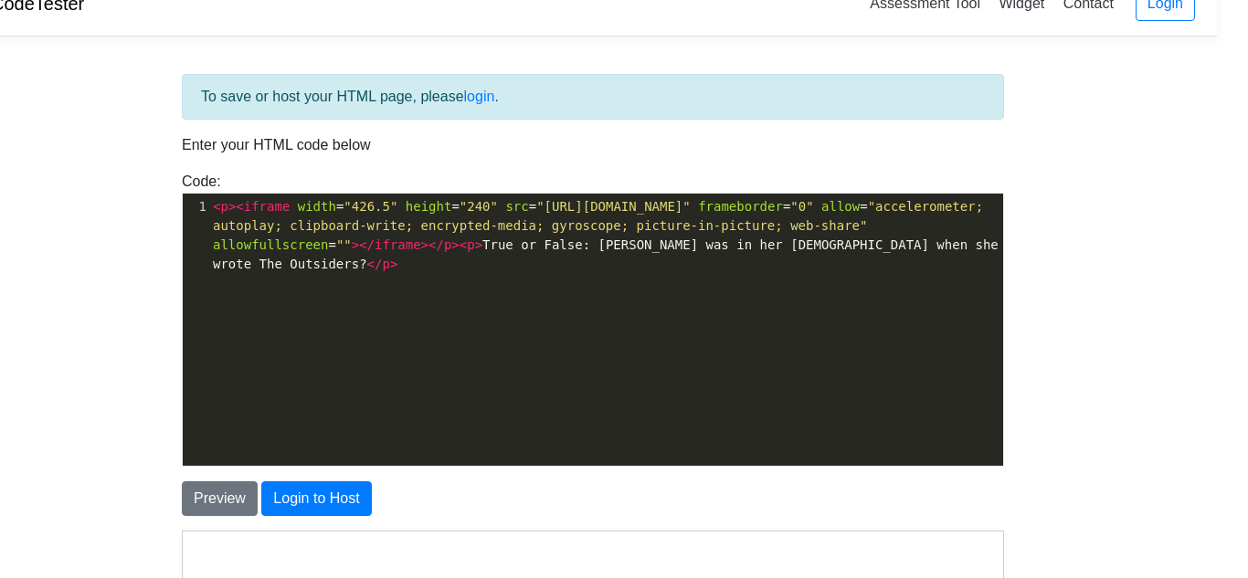
scroll to position [0, 31]
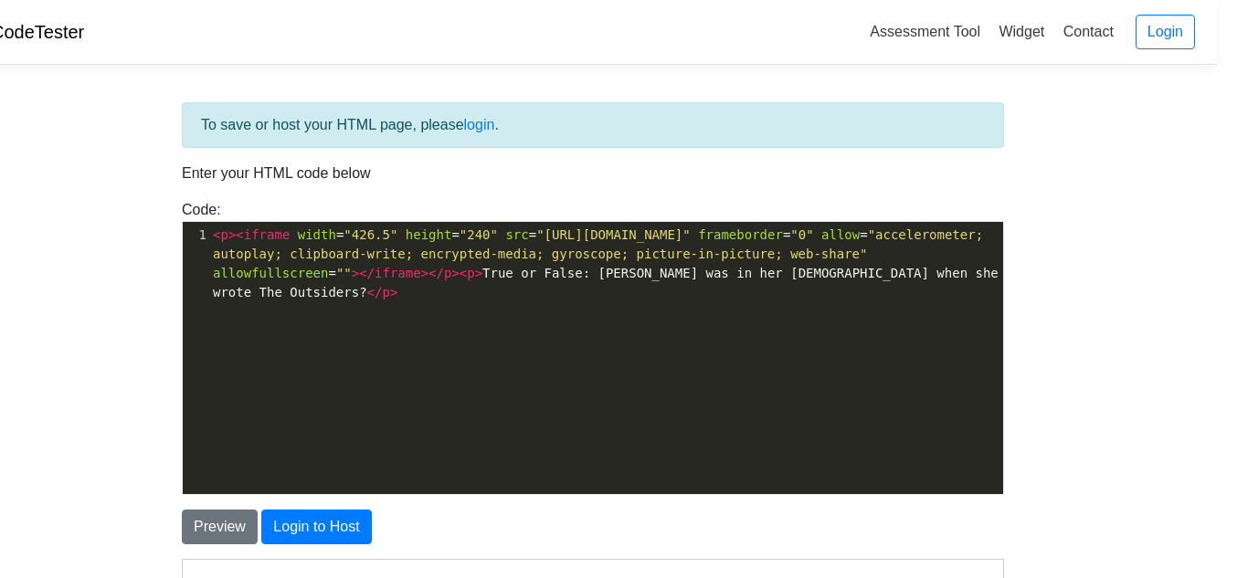
click at [690, 237] on span ""[URL][DOMAIN_NAME]"" at bounding box center [613, 234] width 154 height 15
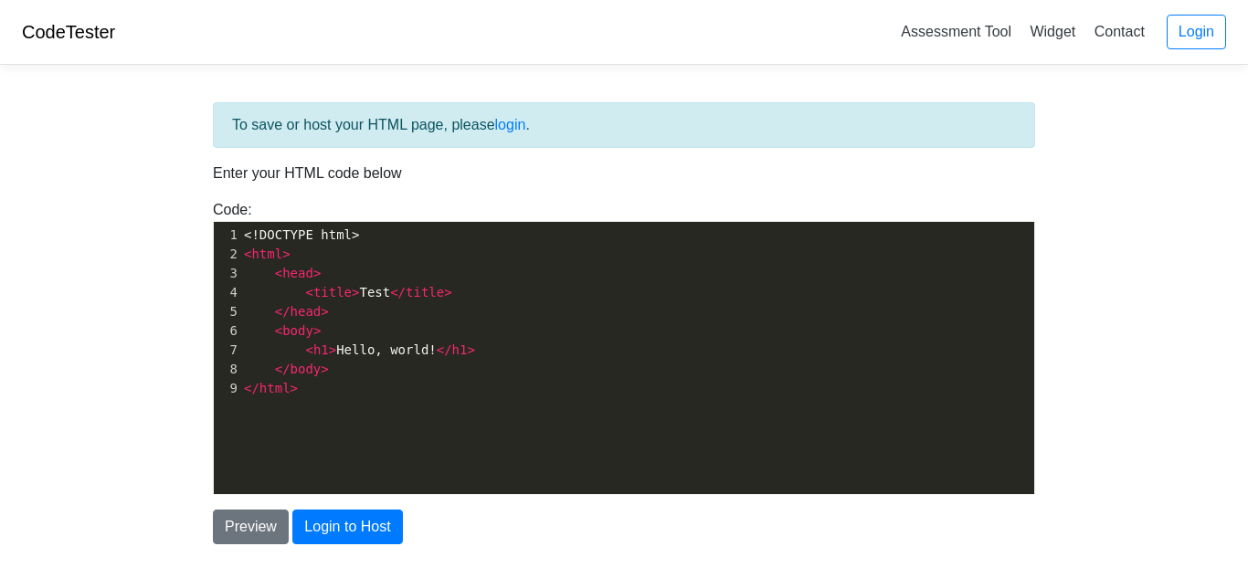
click at [463, 256] on pre "< html >" at bounding box center [637, 254] width 794 height 19
type textarea "<!DOCTYPE html> <html> <head> <title>Test</title> </head> <body> <h1>Hello, wor…"
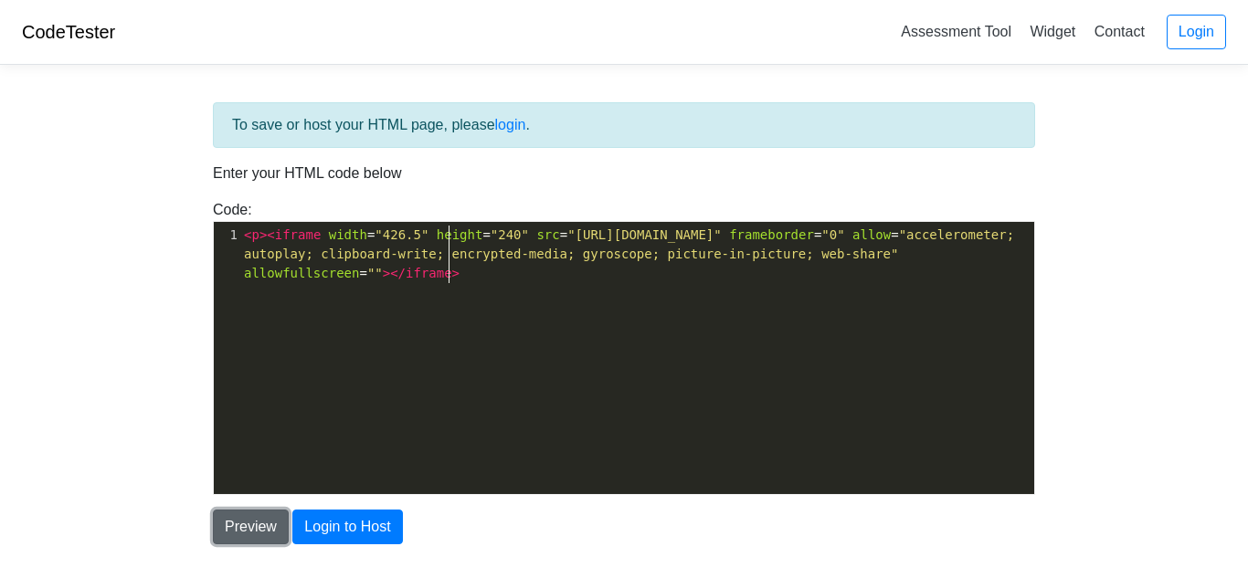
click at [251, 537] on button "Preview" at bounding box center [251, 527] width 76 height 35
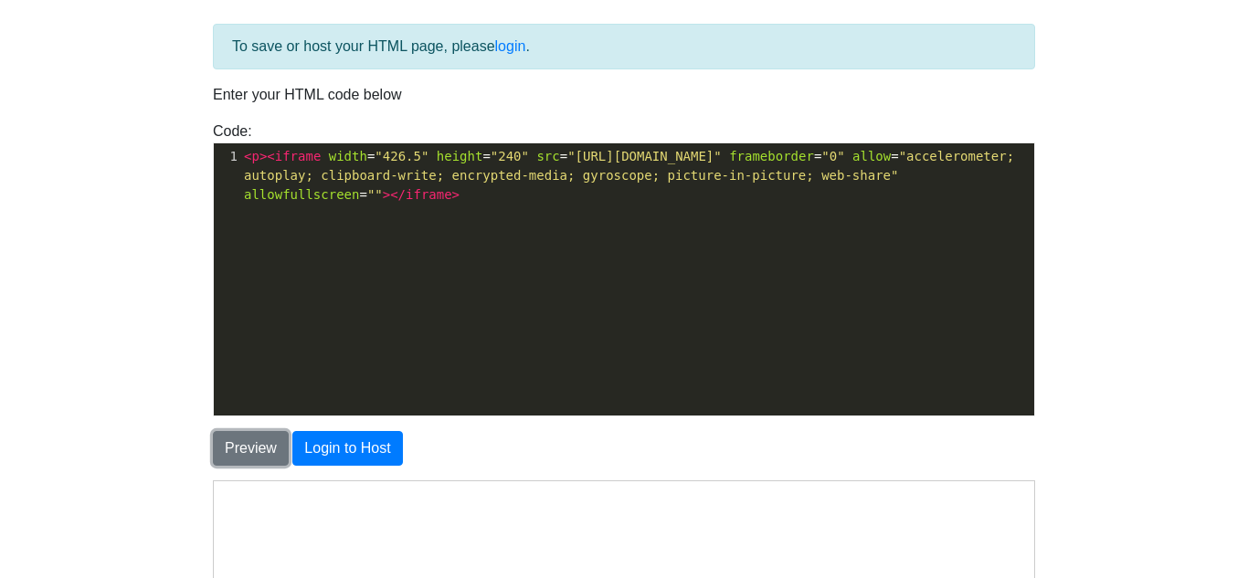
scroll to position [78, 0]
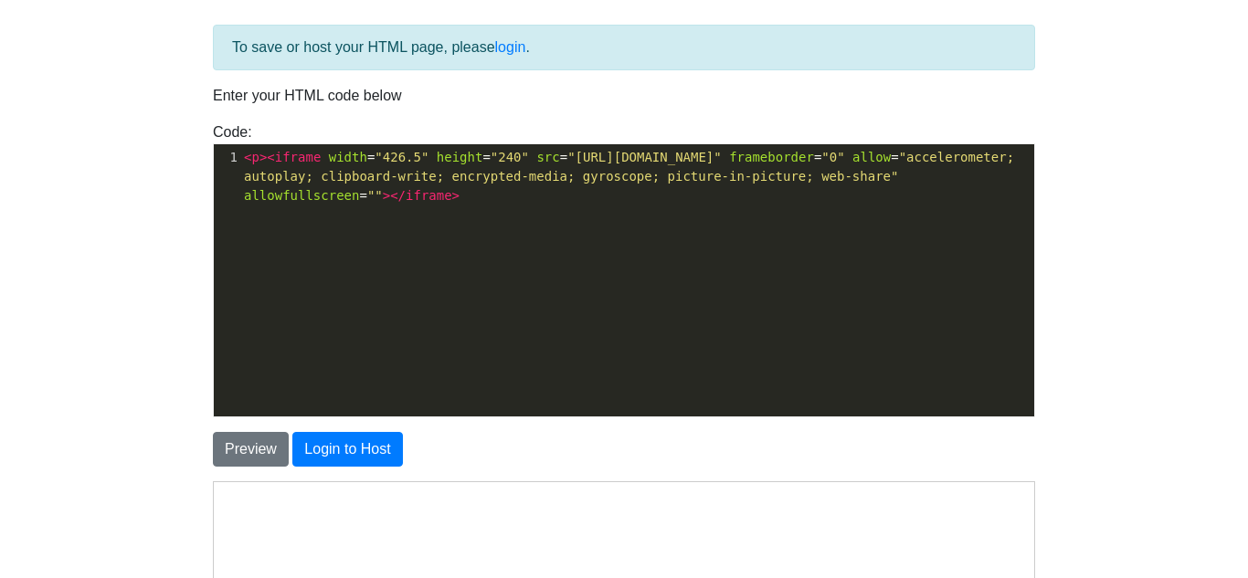
click at [722, 160] on span ""[URL][DOMAIN_NAME]"" at bounding box center [644, 157] width 154 height 15
click at [722, 150] on span ""[URL][DOMAIN_NAME]"" at bounding box center [644, 157] width 154 height 15
click at [265, 441] on button "Preview" at bounding box center [251, 449] width 76 height 35
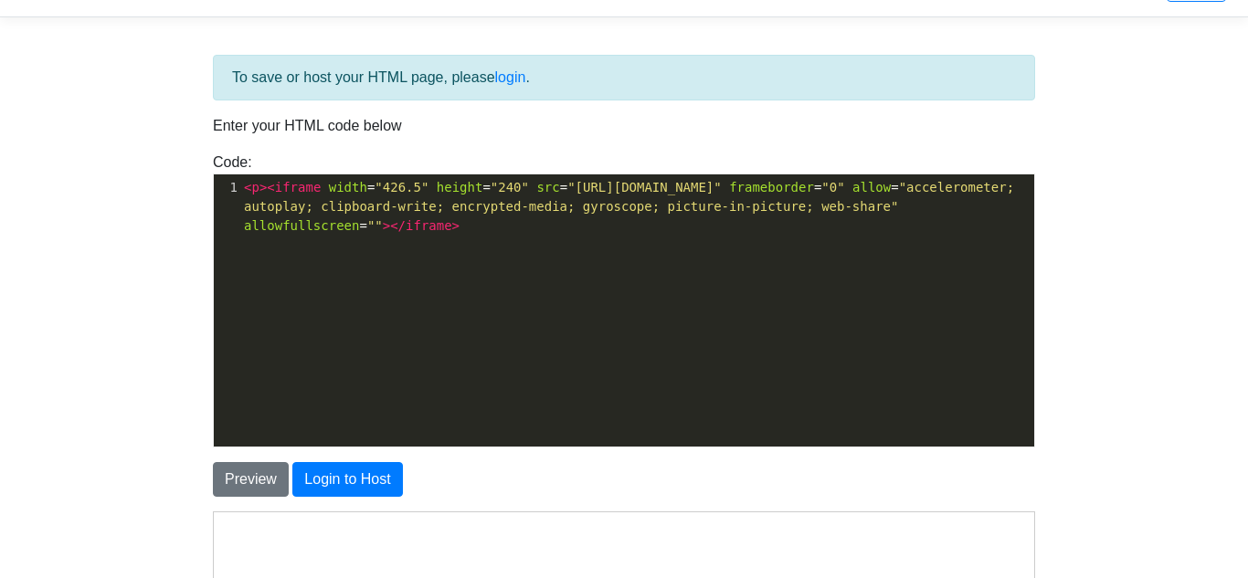
scroll to position [0, 0]
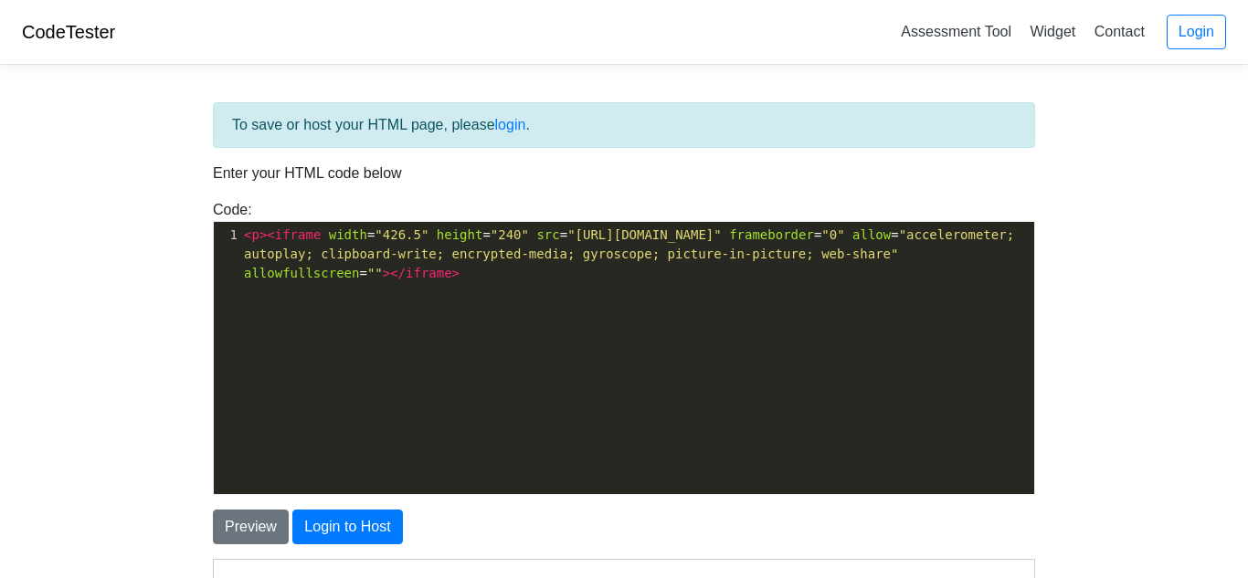
click at [722, 232] on span ""[URL][DOMAIN_NAME]"" at bounding box center [644, 234] width 154 height 15
type textarea "/"
click at [281, 520] on button "Preview" at bounding box center [251, 527] width 76 height 35
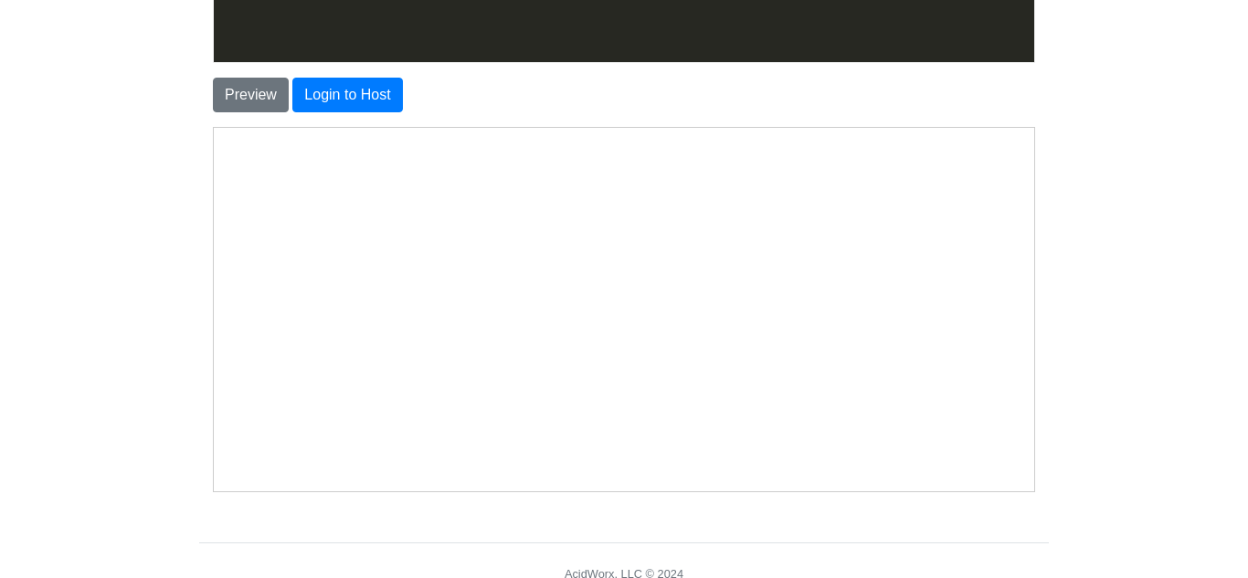
scroll to position [0, 0]
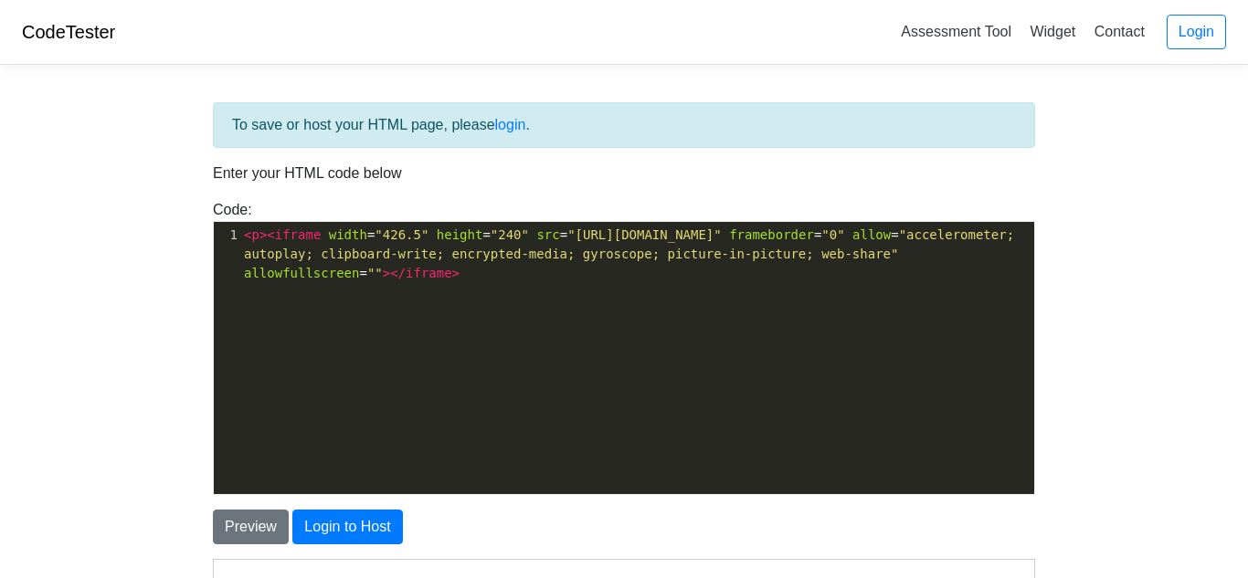
click at [722, 233] on span ""[URL][DOMAIN_NAME]"" at bounding box center [644, 234] width 154 height 15
type textarea "?"
click at [247, 516] on button "Preview" at bounding box center [251, 527] width 76 height 35
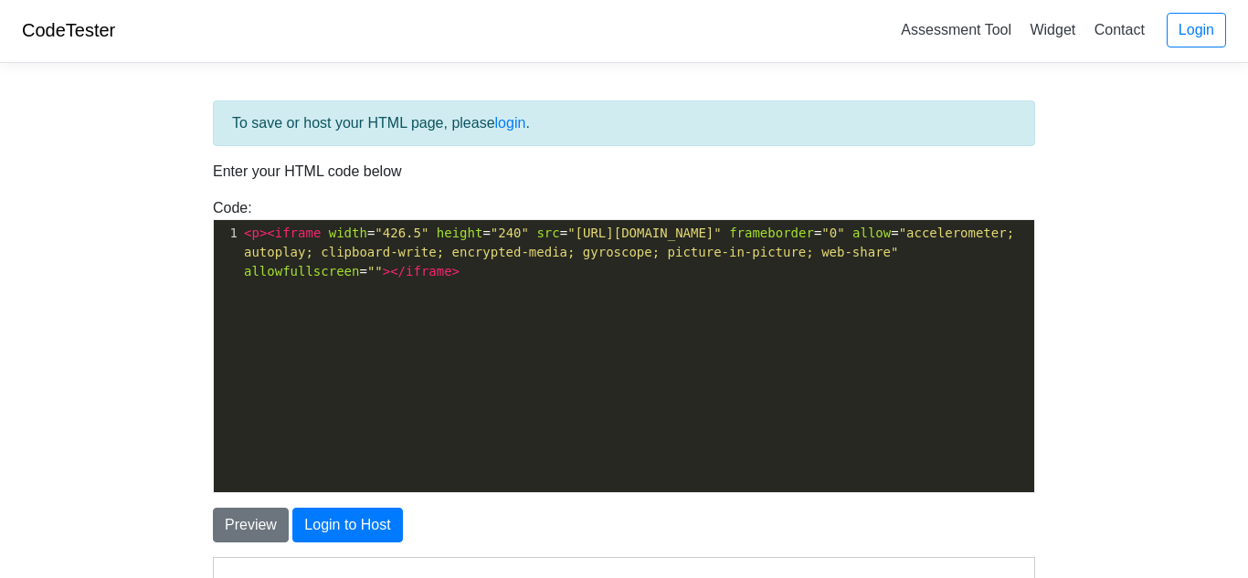
click at [722, 233] on span ""[URL][DOMAIN_NAME]"" at bounding box center [644, 233] width 154 height 15
type textarea "/"
type textarea "+"
type textarea "="
type textarea "?"
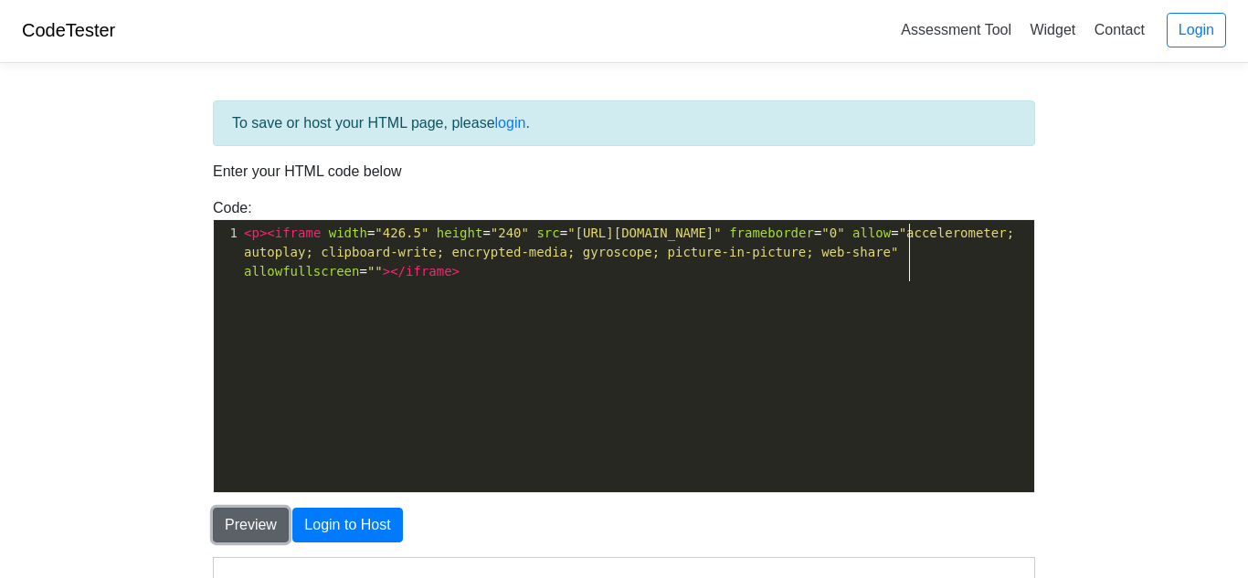
click at [267, 518] on button "Preview" at bounding box center [251, 525] width 76 height 35
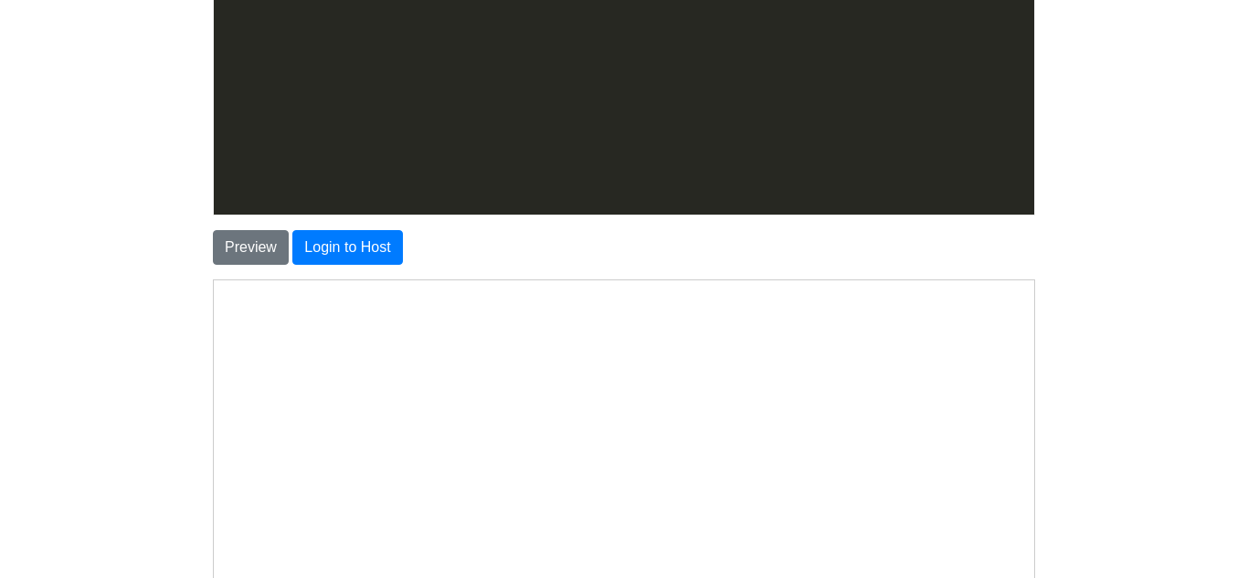
scroll to position [0, 0]
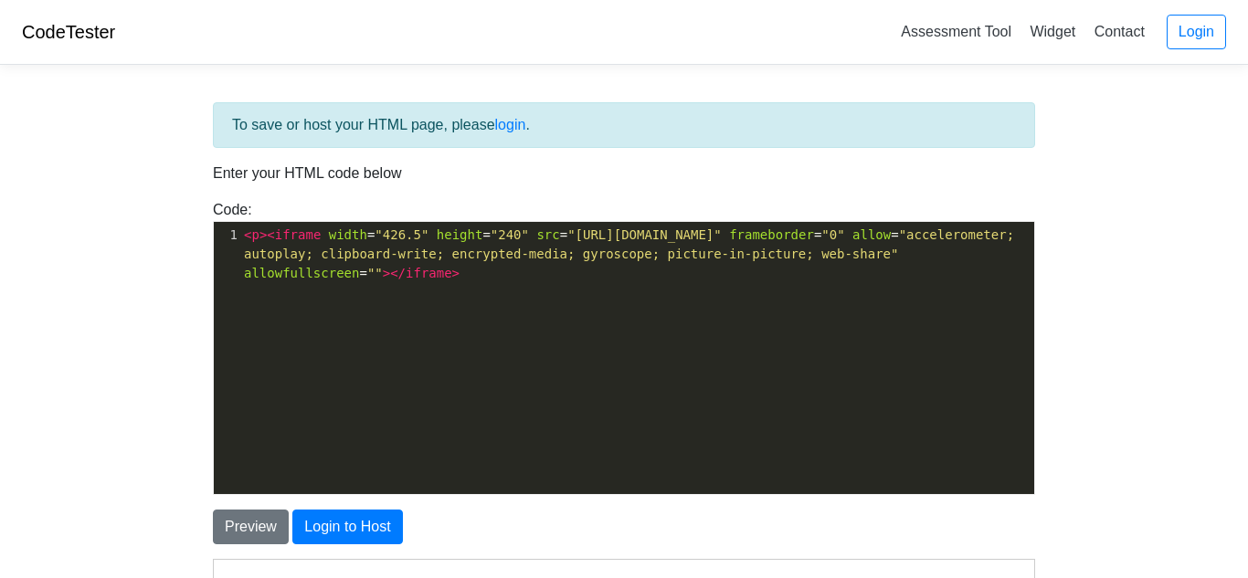
click at [722, 238] on span ""[URL][DOMAIN_NAME]"" at bounding box center [644, 234] width 154 height 15
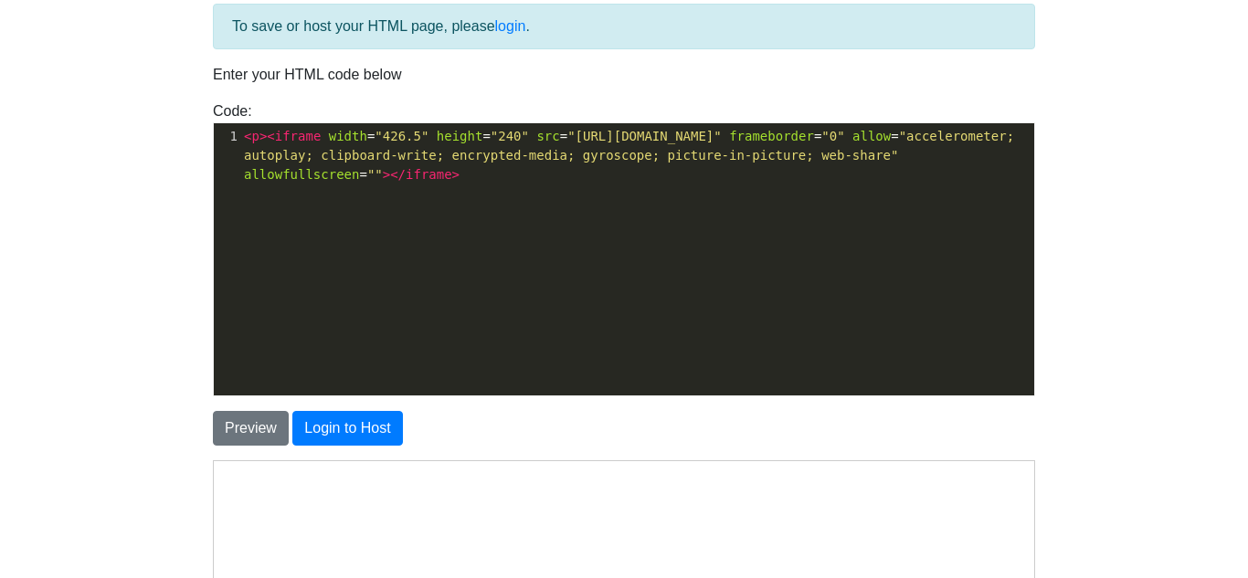
scroll to position [103, 0]
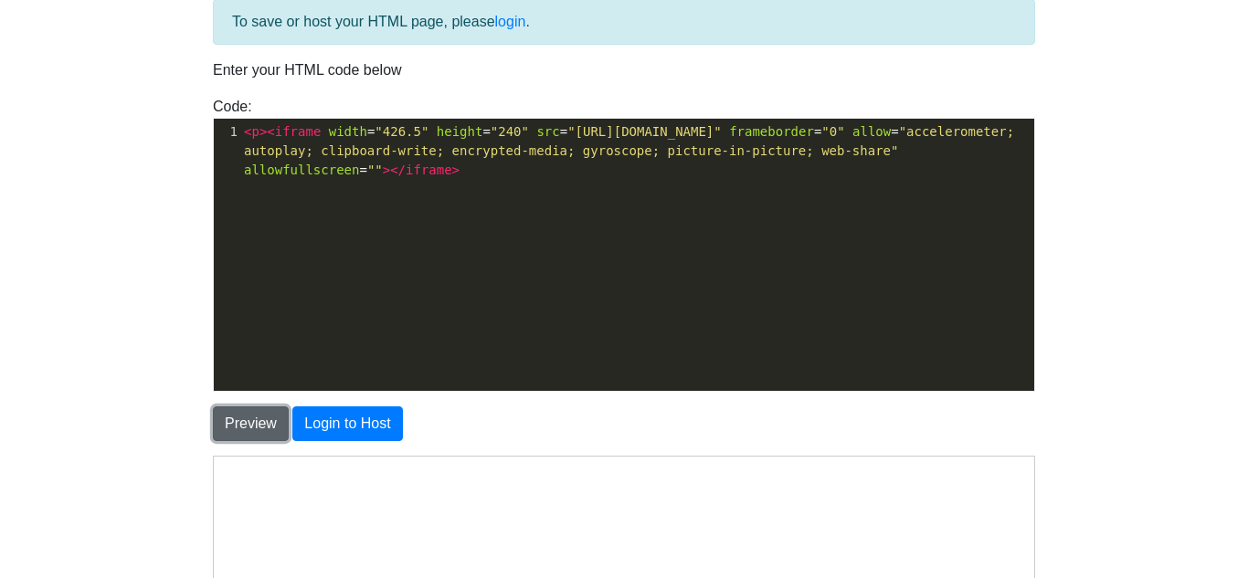
click at [277, 416] on button "Preview" at bounding box center [251, 423] width 76 height 35
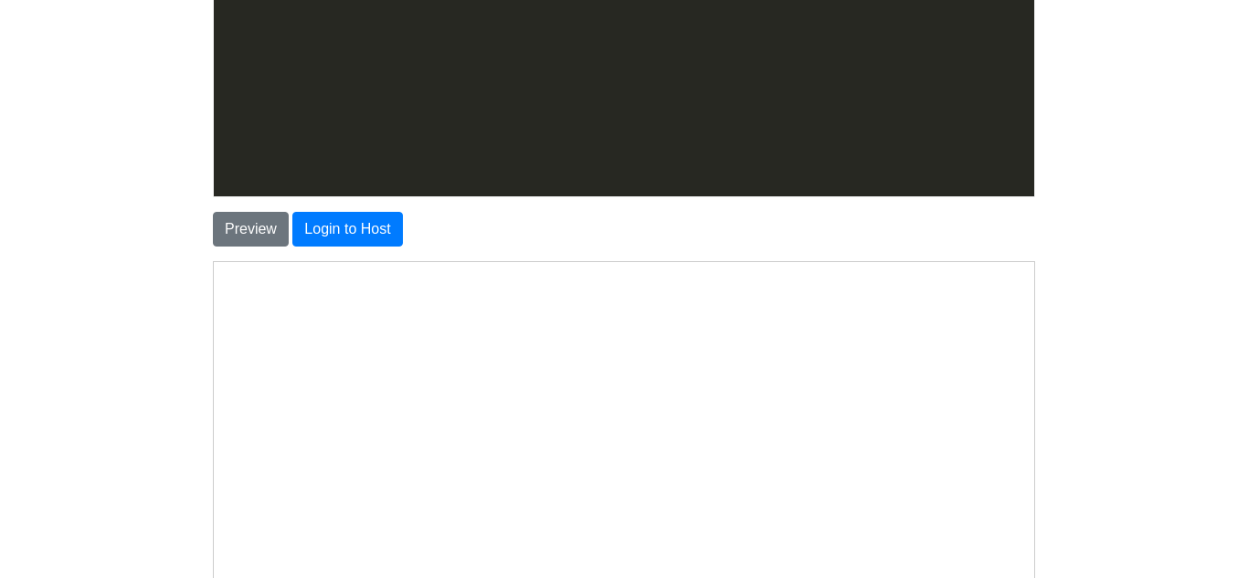
scroll to position [0, 0]
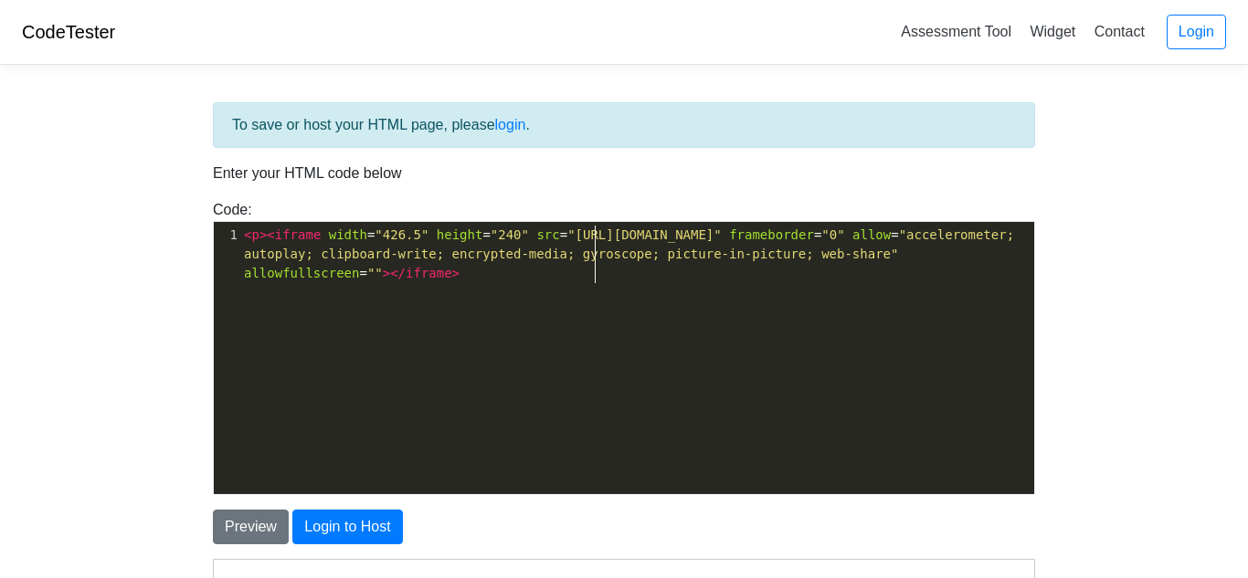
click at [722, 241] on span ""[URL][DOMAIN_NAME]"" at bounding box center [644, 234] width 154 height 15
type textarea "?rpl"
type textarea "rel+"
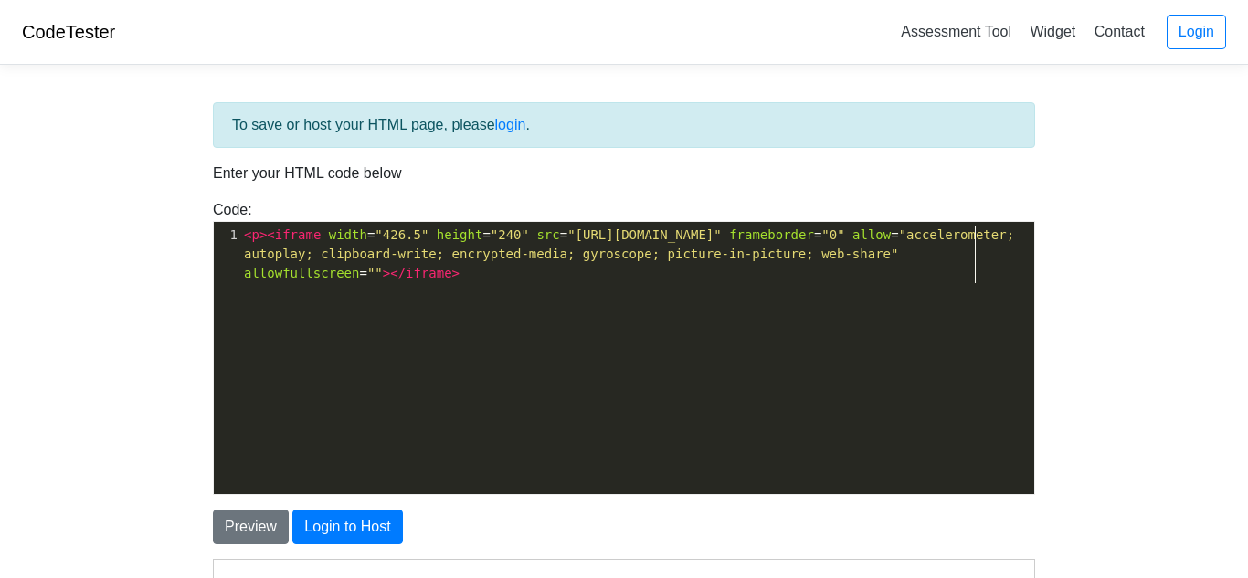
scroll to position [6, 14]
type textarea "=0"
click at [237, 518] on button "Preview" at bounding box center [251, 527] width 76 height 35
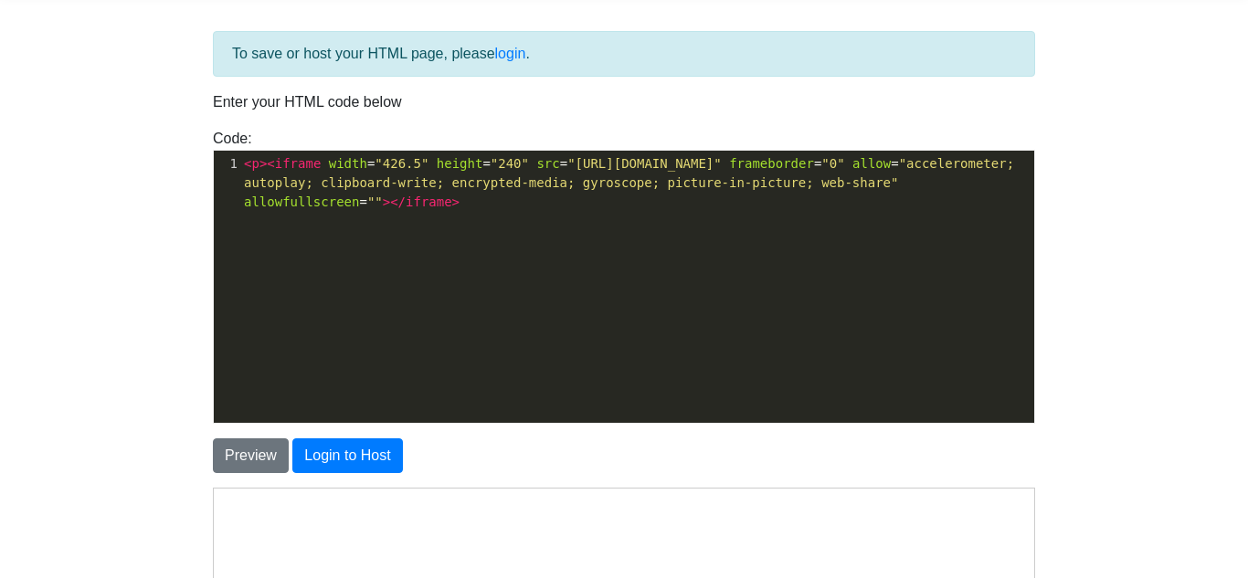
scroll to position [0, 0]
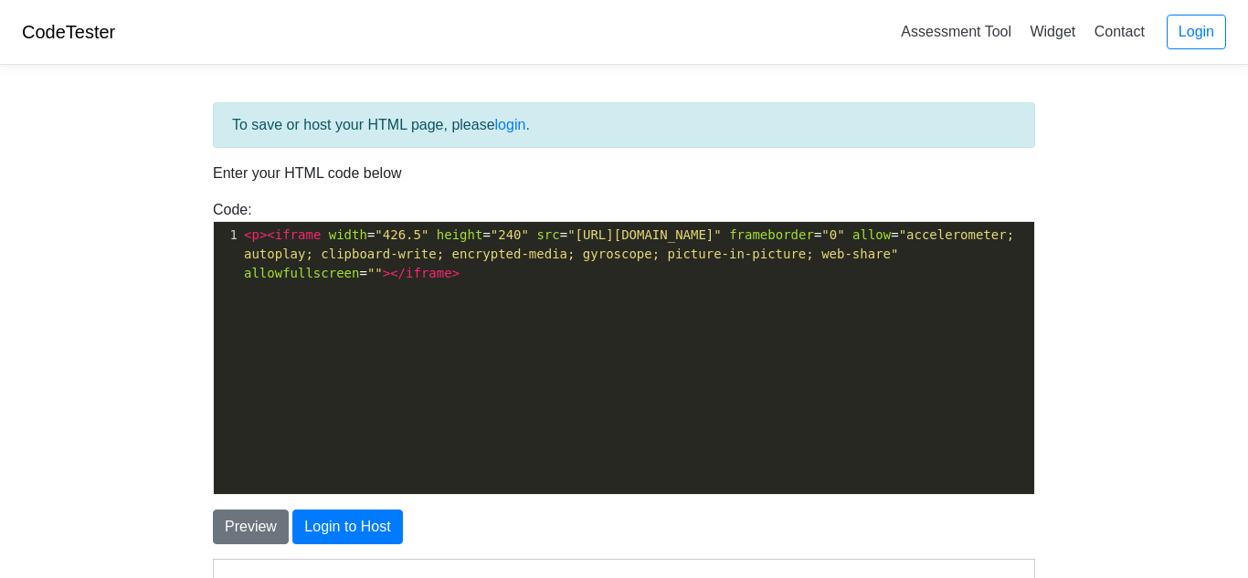
click at [722, 239] on span ""[URL][DOMAIN_NAME]"" at bounding box center [644, 234] width 154 height 15
type textarea "/"
click at [268, 527] on button "Preview" at bounding box center [251, 527] width 76 height 35
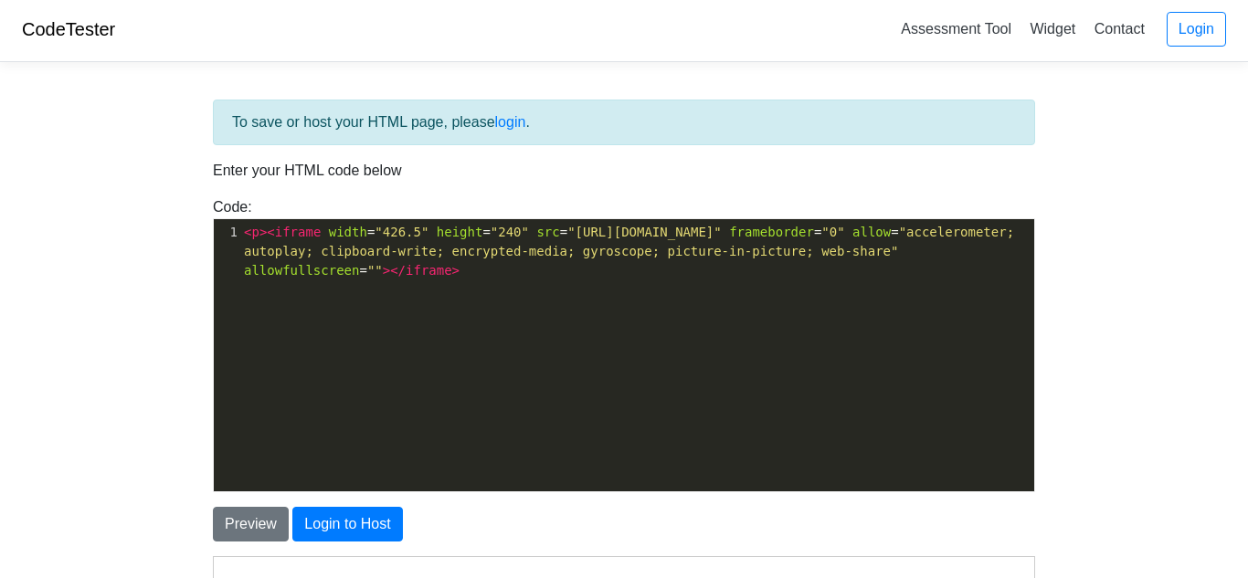
scroll to position [0, 0]
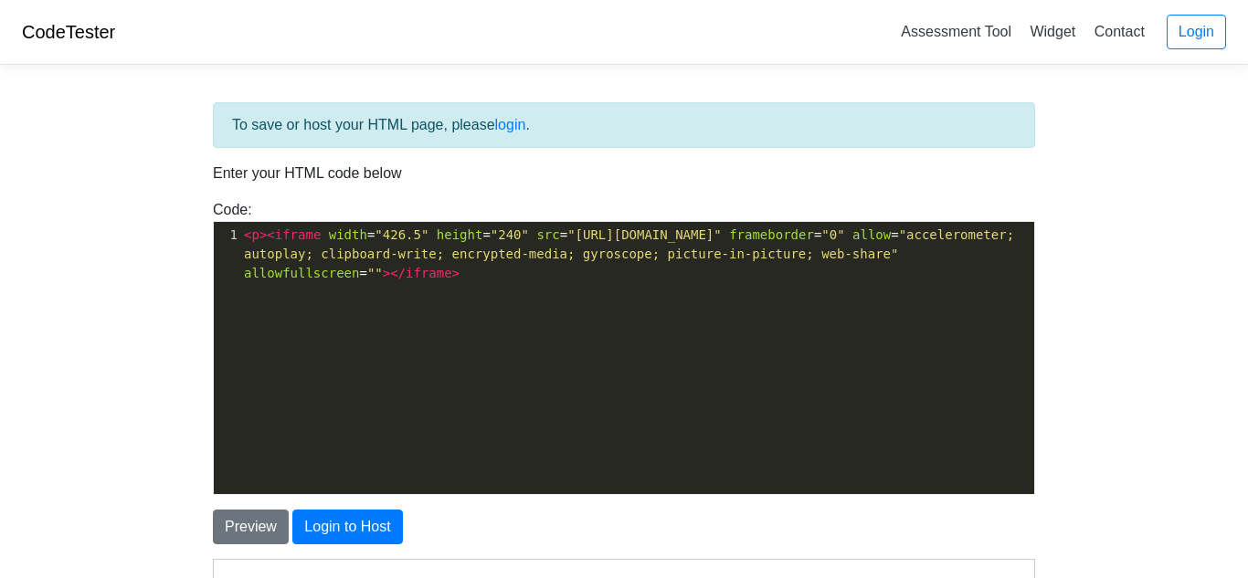
click at [722, 233] on span ""[URL][DOMAIN_NAME]"" at bounding box center [644, 234] width 154 height 15
click at [722, 237] on span ""[URL][DOMAIN_NAME]"" at bounding box center [644, 234] width 154 height 15
type textarea "&"
click at [245, 525] on button "Preview" at bounding box center [251, 527] width 76 height 35
click at [722, 227] on span ""[URL][DOMAIN_NAME]"" at bounding box center [644, 234] width 154 height 15
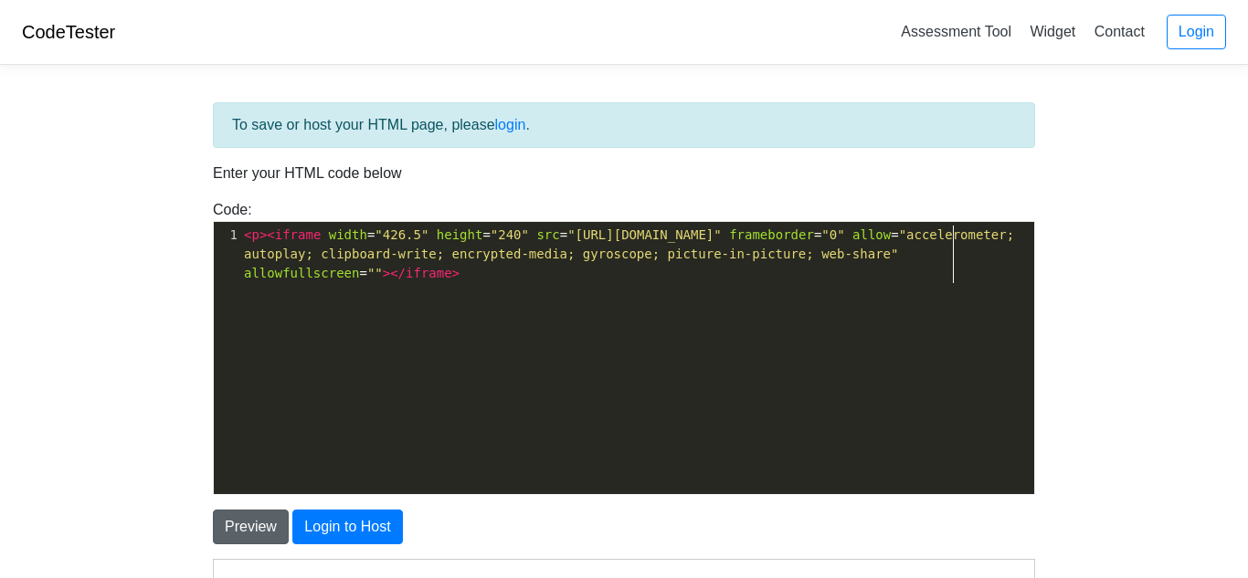
type textarea "?"
click at [259, 518] on button "Preview" at bounding box center [251, 527] width 76 height 35
click at [276, 521] on button "Preview" at bounding box center [251, 527] width 76 height 35
click at [722, 233] on span ""[URL][DOMAIN_NAME]"" at bounding box center [644, 234] width 154 height 15
click at [243, 535] on button "Preview" at bounding box center [251, 527] width 76 height 35
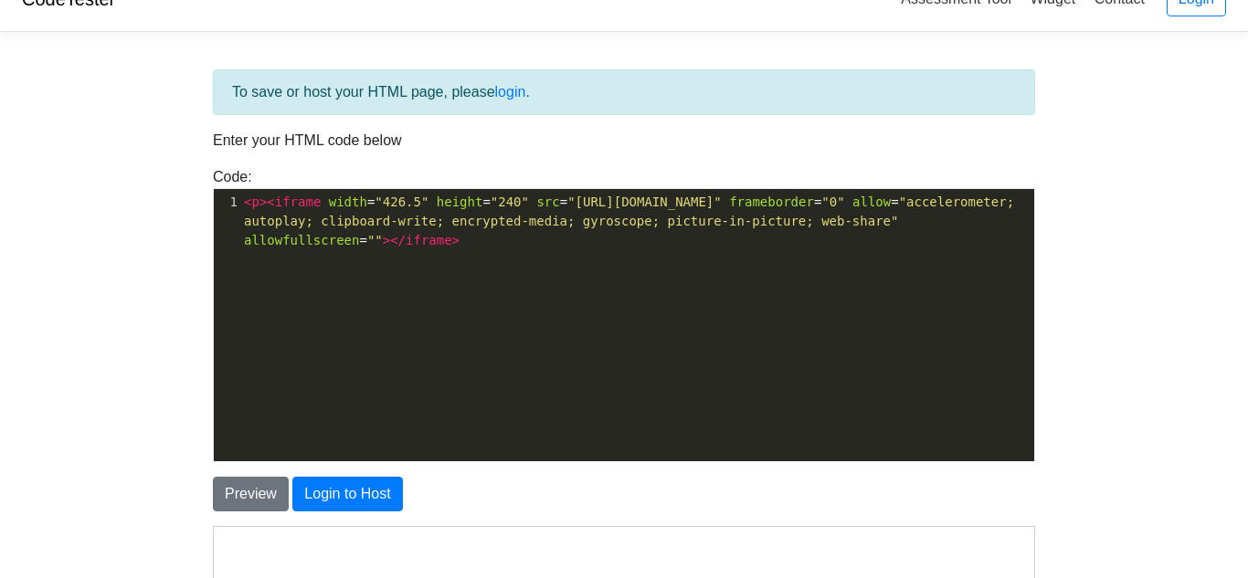
scroll to position [35, 0]
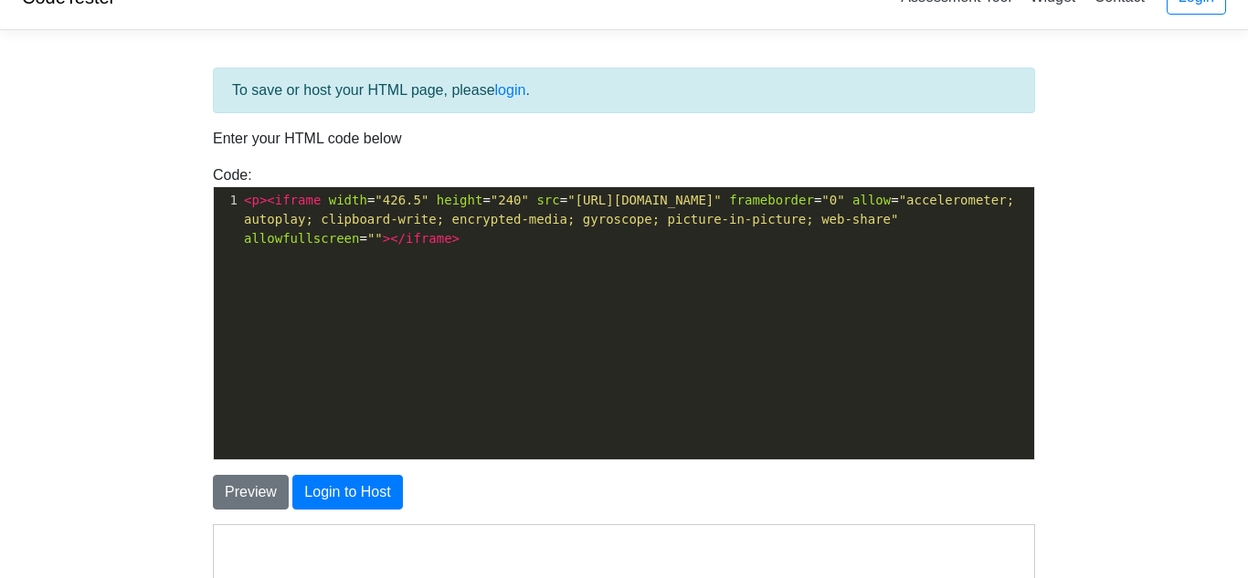
click at [631, 236] on pre "< p >< iframe width = "426.5" height = "240" src = "[URL][DOMAIN_NAME]" framebo…" at bounding box center [637, 220] width 794 height 58
type textarea "<p><iframe width="426.5" height="240" src="[URL][DOMAIN_NAME]" frameborder="0" …"
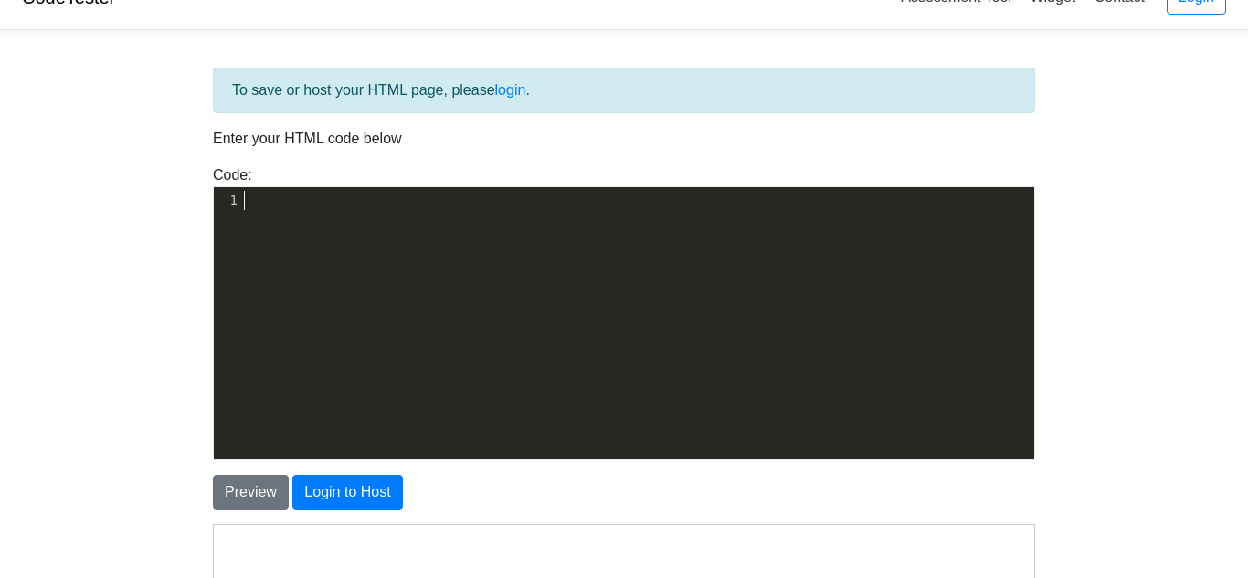
paste textarea "<p><iframe width="426.5" height="240" src="[URL][DOMAIN_NAME]" frameborder="0" …"
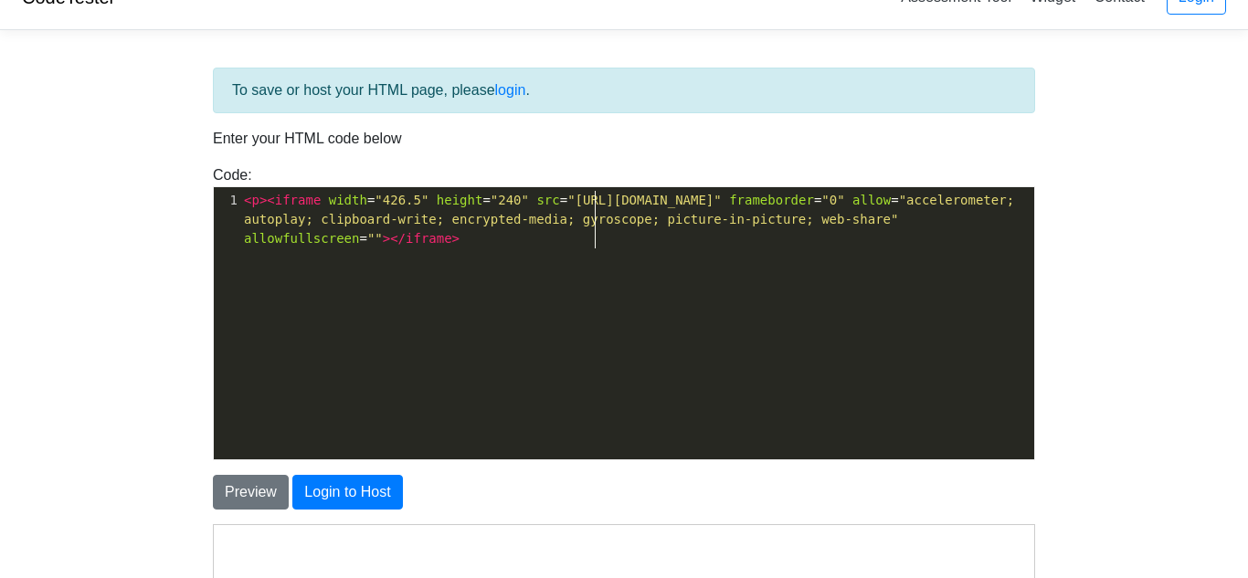
type textarea "<p><iframe width="426.5" height="240" src="[URL][DOMAIN_NAME]" frameborder="0" …"
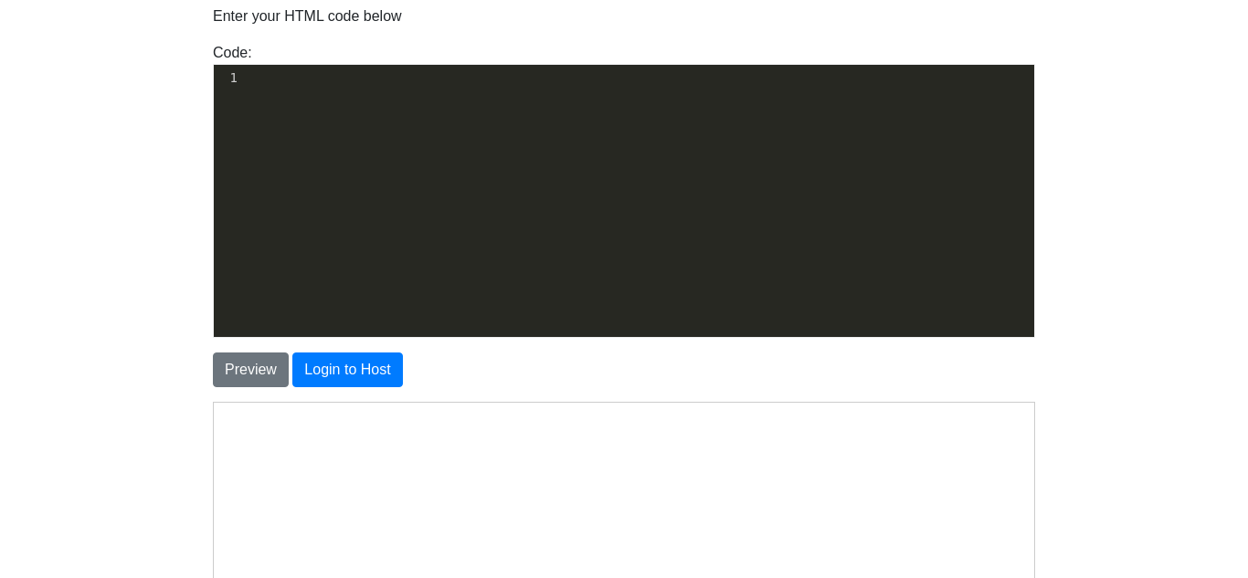
scroll to position [0, 0]
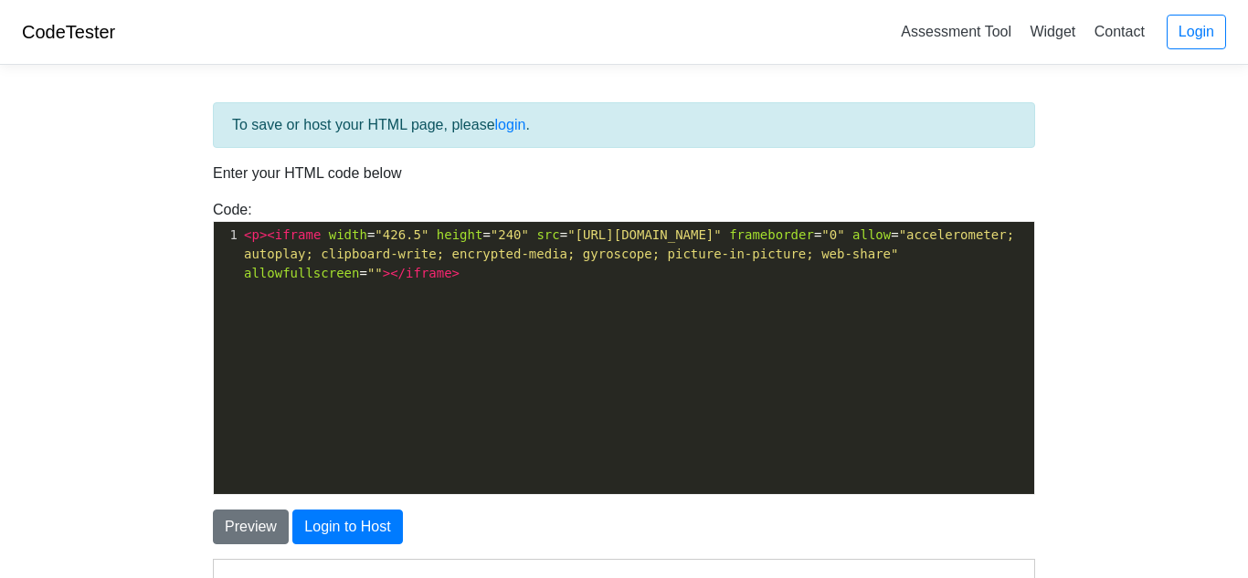
click at [722, 230] on span ""[URL][DOMAIN_NAME]"" at bounding box center [644, 234] width 154 height 15
type textarea "&"
click at [270, 516] on button "Preview" at bounding box center [251, 527] width 76 height 35
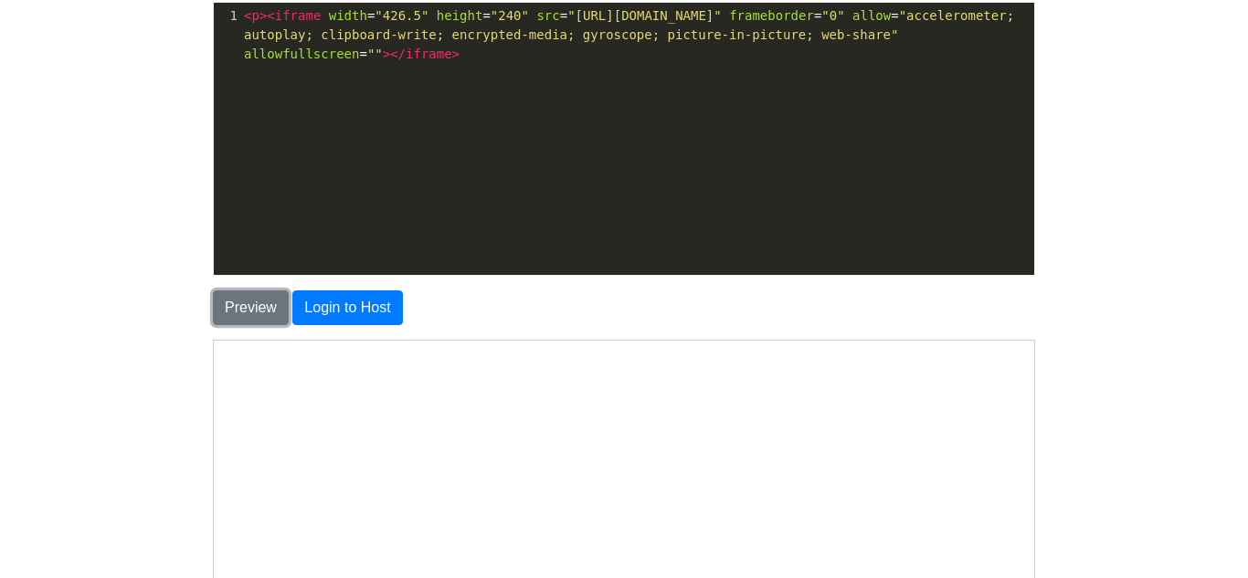
scroll to position [243, 0]
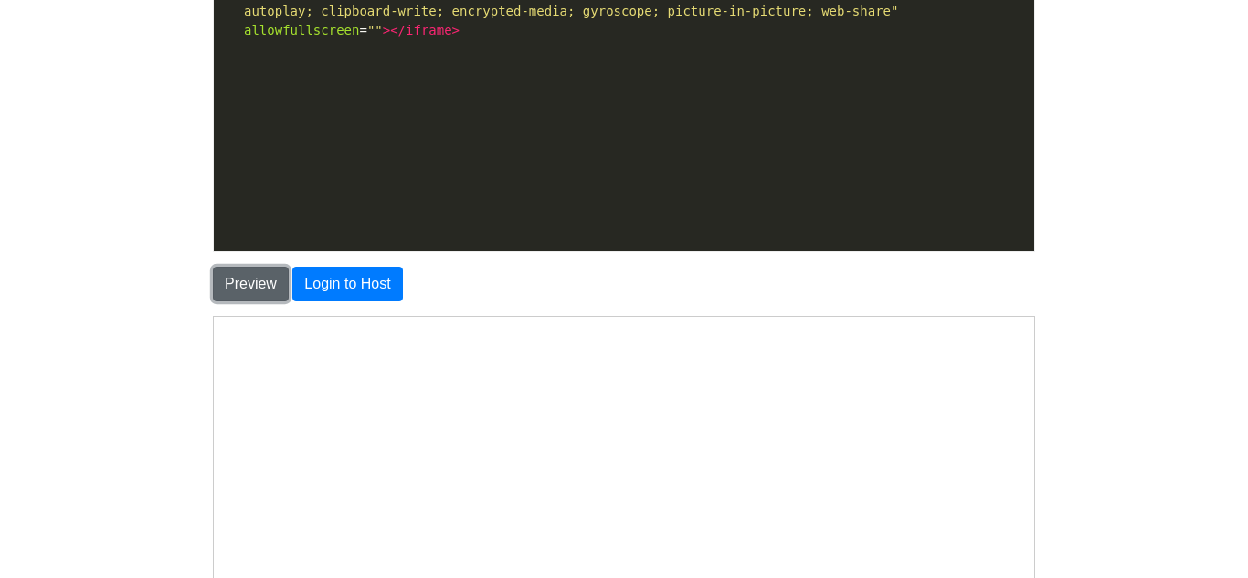
click at [240, 271] on button "Preview" at bounding box center [251, 284] width 76 height 35
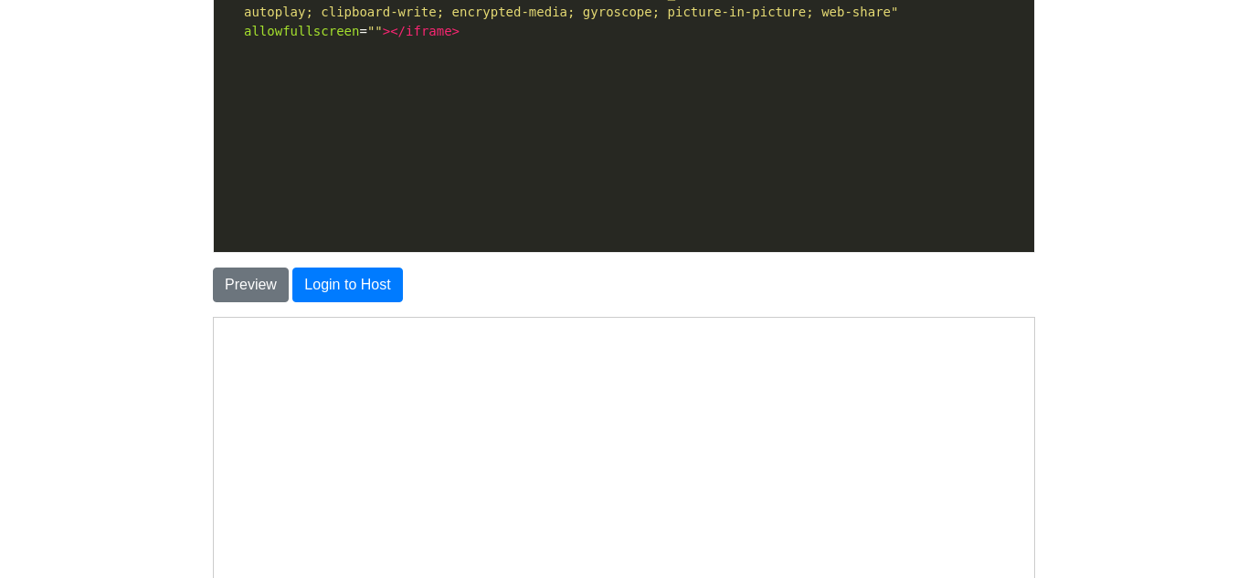
scroll to position [0, 0]
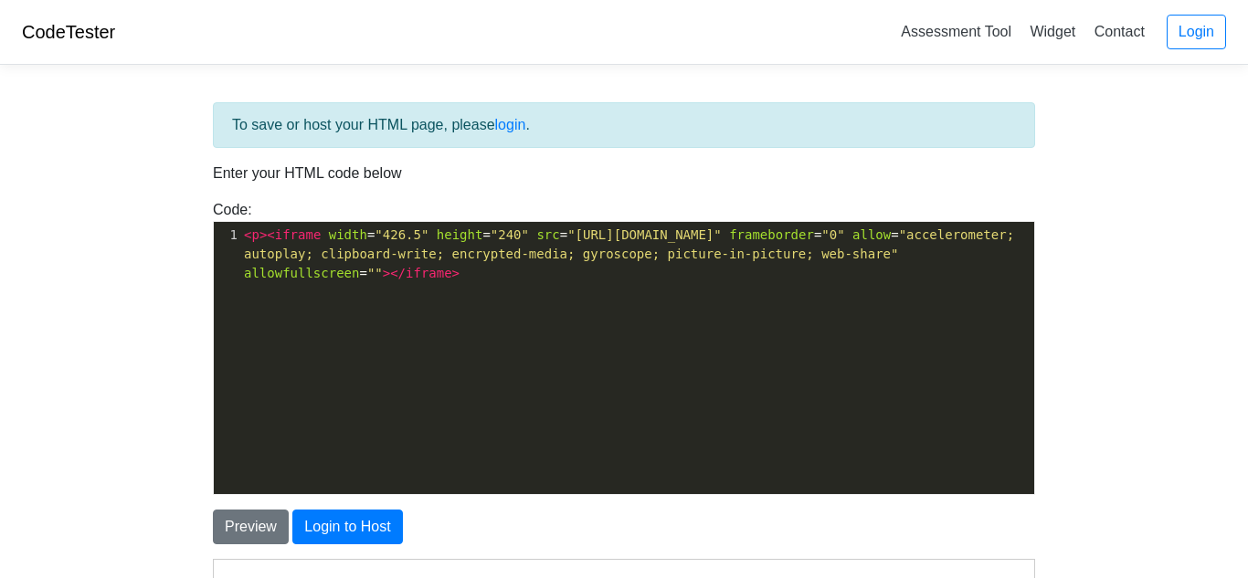
click at [622, 140] on div "To save or host your HTML page, please login . Enter your HTML code below Code:…" at bounding box center [623, 516] width 849 height 828
type textarea "<p><iframe width="426.5" height="240" src="[URL][DOMAIN_NAME]" frameborder="0" …"
click at [262, 521] on button "Preview" at bounding box center [251, 527] width 76 height 35
click at [722, 236] on span ""[URL][DOMAIN_NAME]"" at bounding box center [644, 234] width 154 height 15
paste textarea
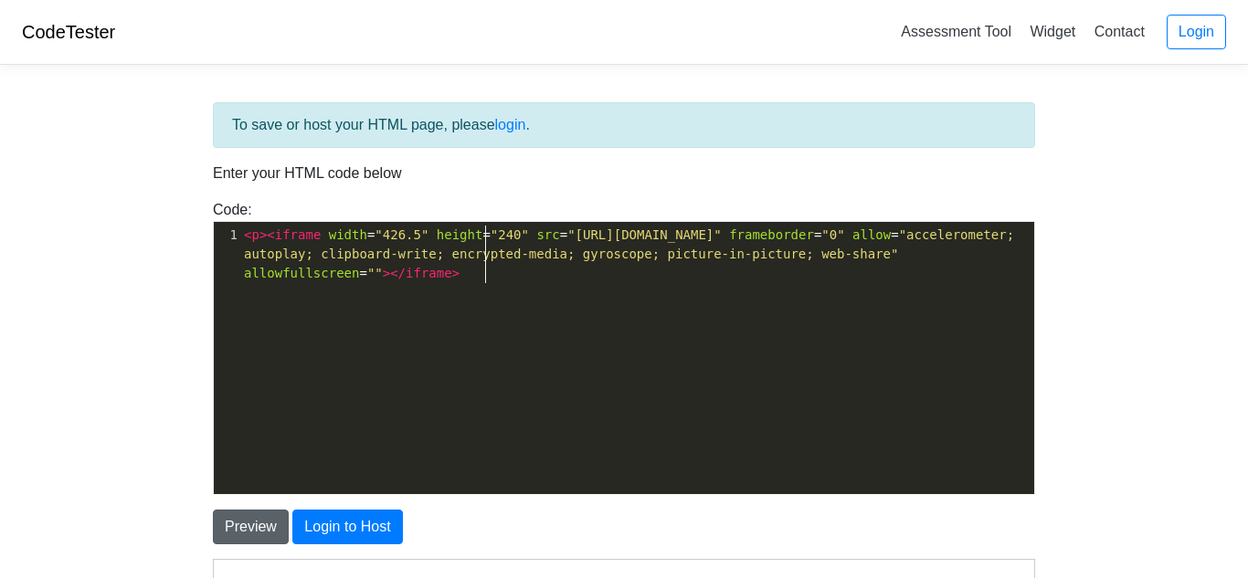
type textarea "&"
click at [225, 518] on button "Preview" at bounding box center [251, 527] width 76 height 35
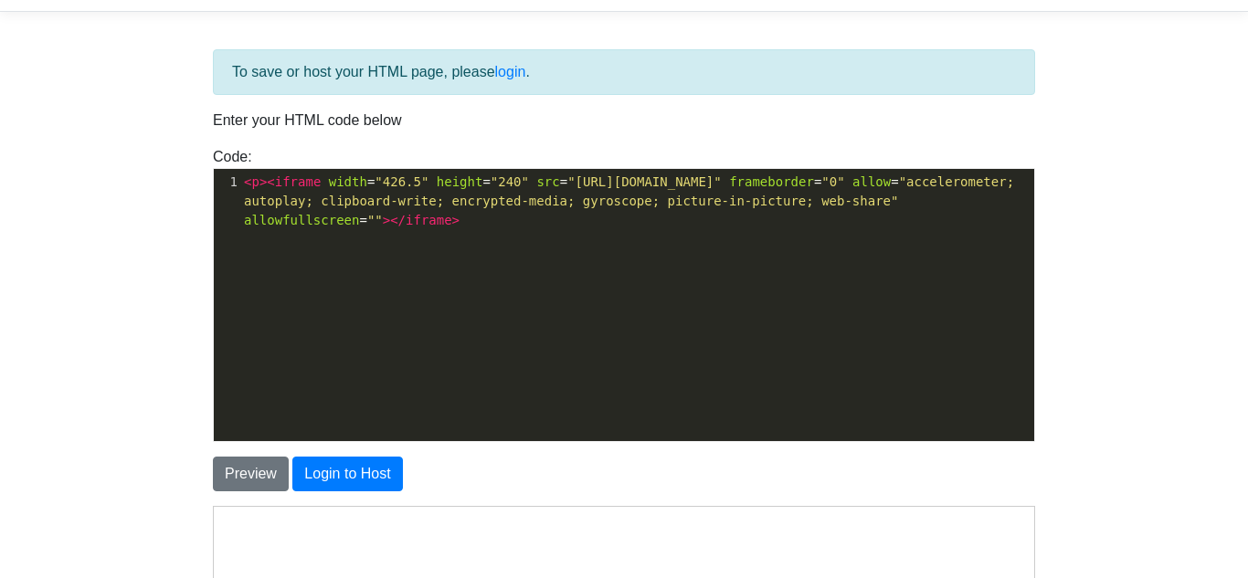
scroll to position [61, 0]
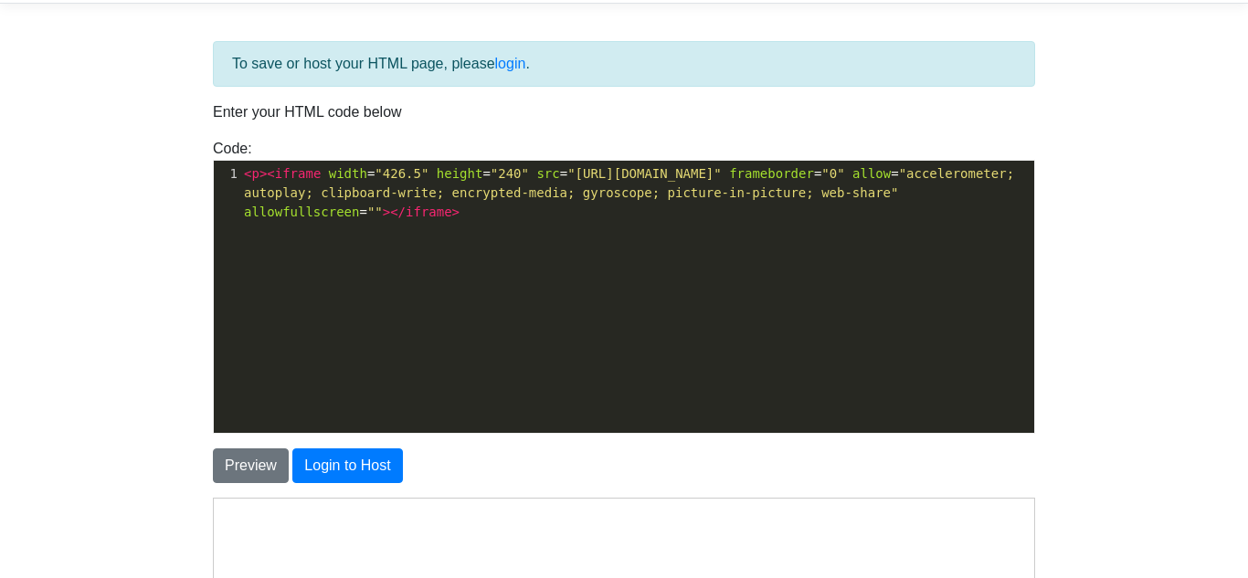
click at [474, 292] on div "​ x 1 < p >< iframe width = "426.5" height = "240" src = "[URL][DOMAIN_NAME]" f…" at bounding box center [638, 311] width 848 height 300
type textarea "<p><iframe width="426.5" height="240" src="[URL][DOMAIN_NAME]" frameborder="0" …"
